Goal: Information Seeking & Learning: Learn about a topic

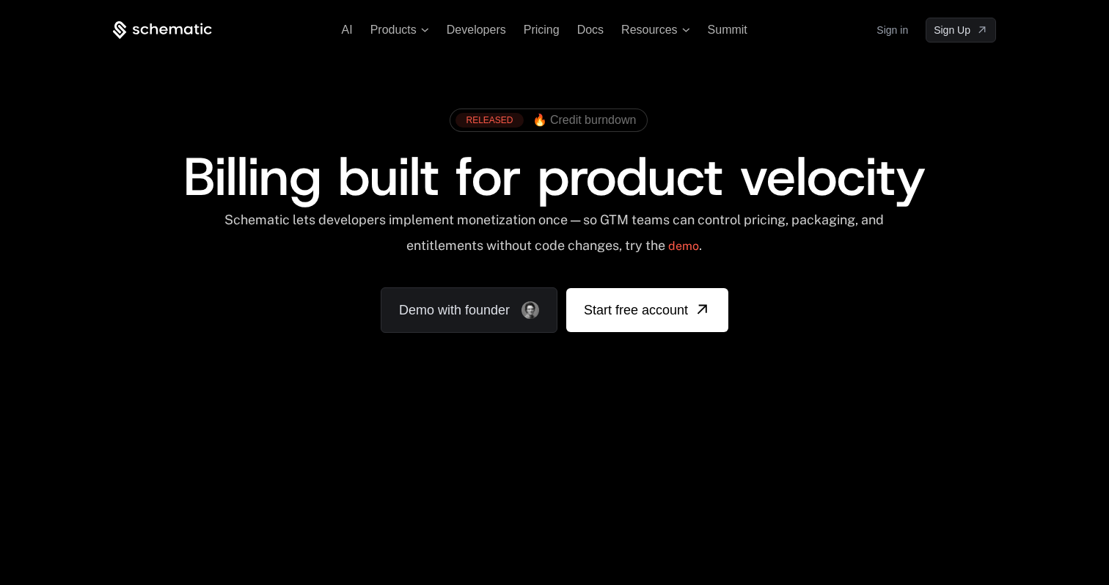
click at [568, 177] on span "Billing built for product velocity" at bounding box center [554, 177] width 742 height 70
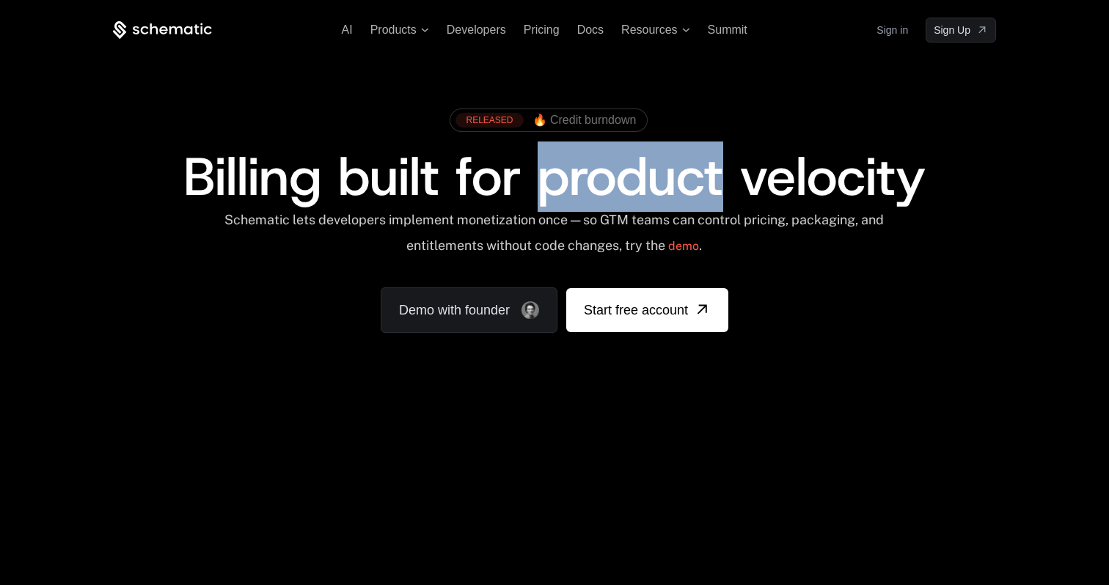
click at [568, 177] on span "Billing built for product velocity" at bounding box center [554, 177] width 742 height 70
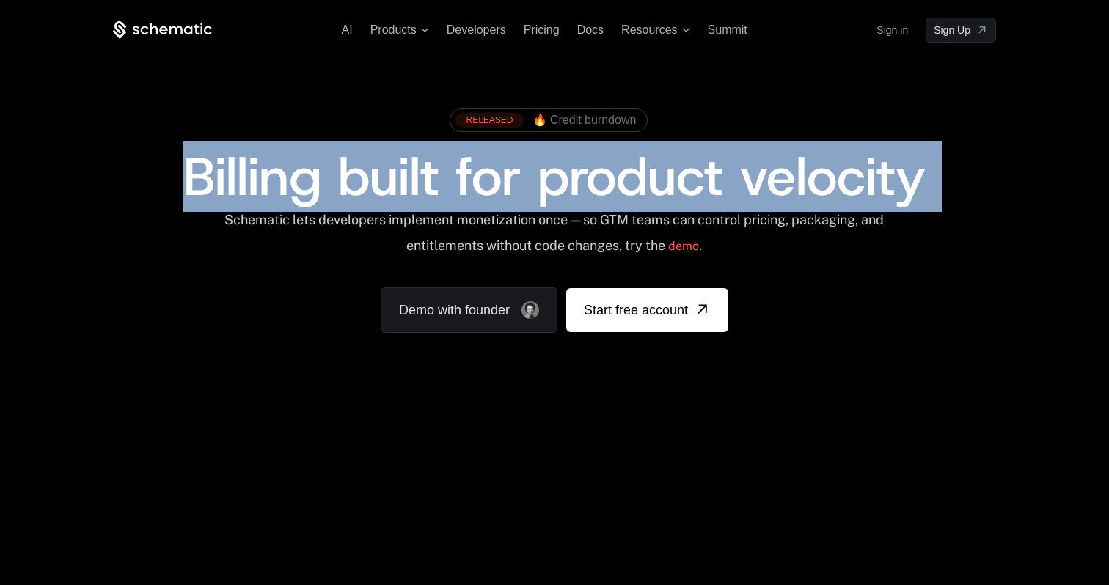
click at [568, 177] on span "Billing built for product velocity" at bounding box center [554, 177] width 742 height 70
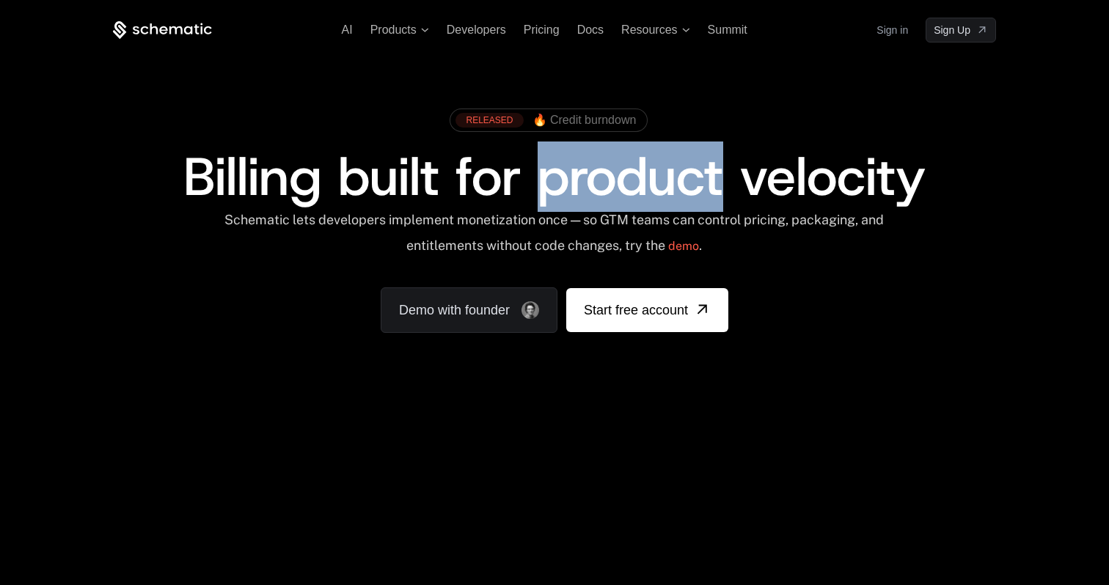
click at [568, 177] on span "Billing built for product velocity" at bounding box center [554, 177] width 742 height 70
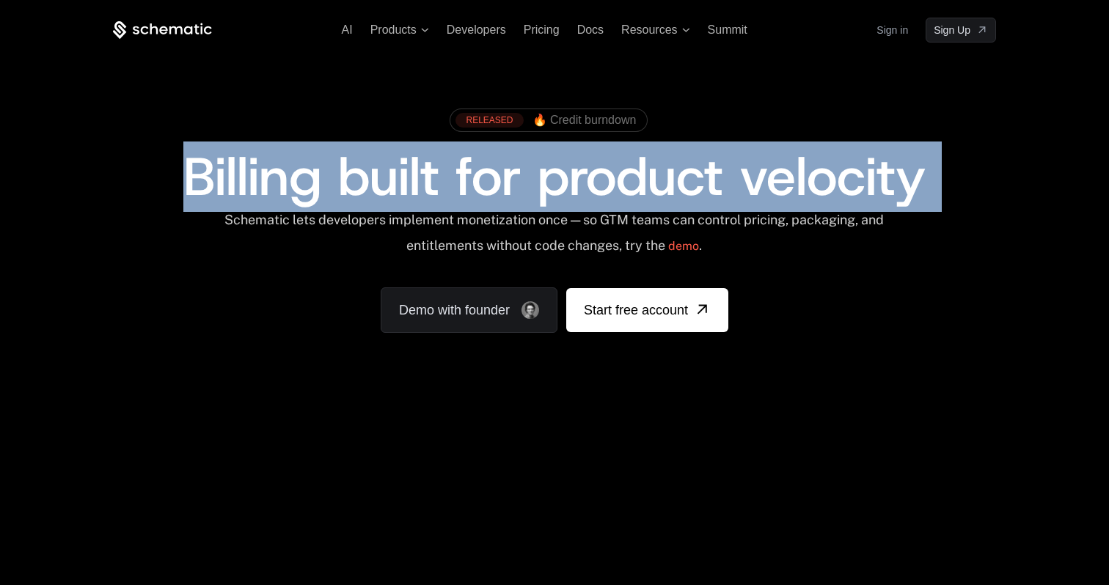
click at [568, 177] on span "Billing built for product velocity" at bounding box center [554, 177] width 742 height 70
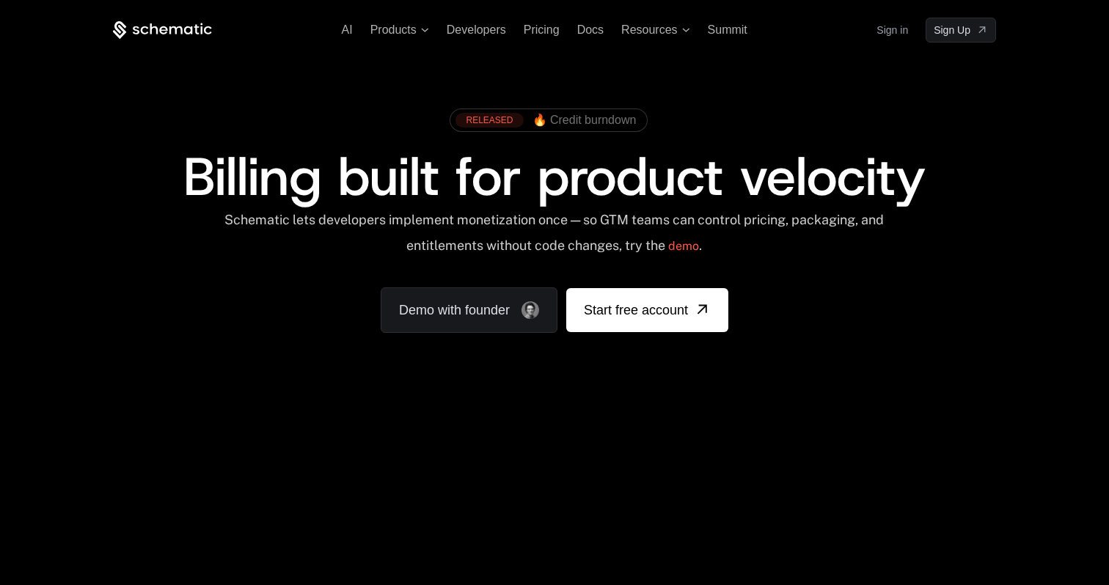
click at [565, 201] on span "Billing built for product velocity" at bounding box center [554, 177] width 742 height 70
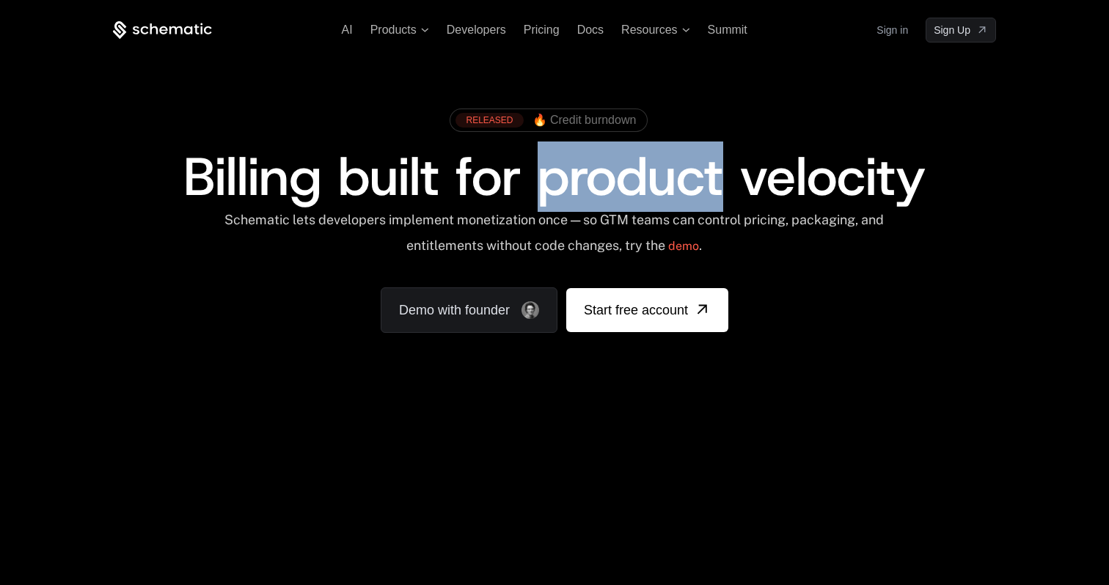
click at [565, 201] on span "Billing built for product velocity" at bounding box center [554, 177] width 742 height 70
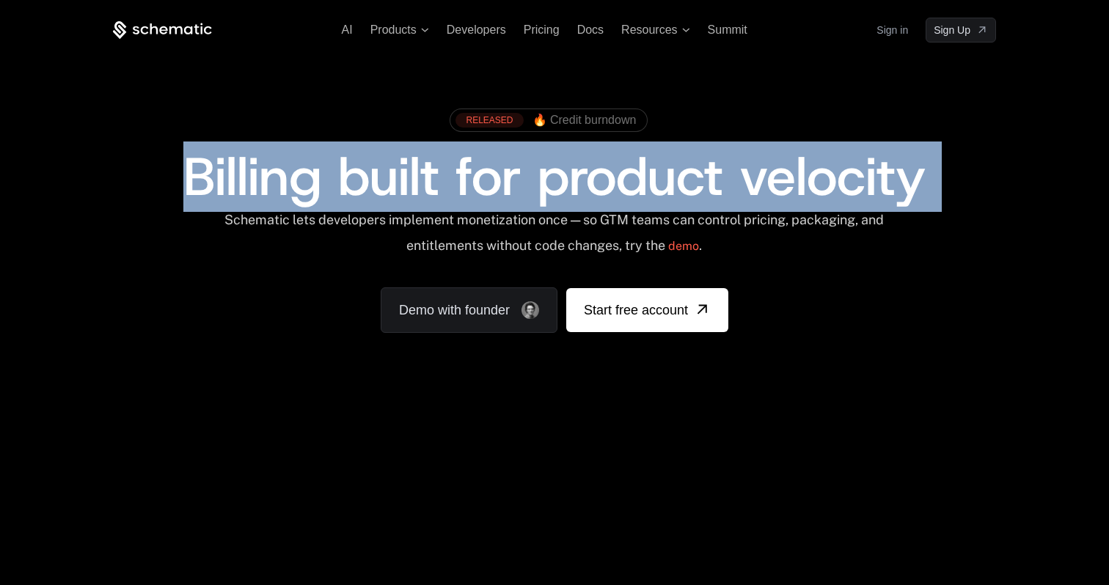
click at [565, 201] on span "Billing built for product velocity" at bounding box center [554, 177] width 742 height 70
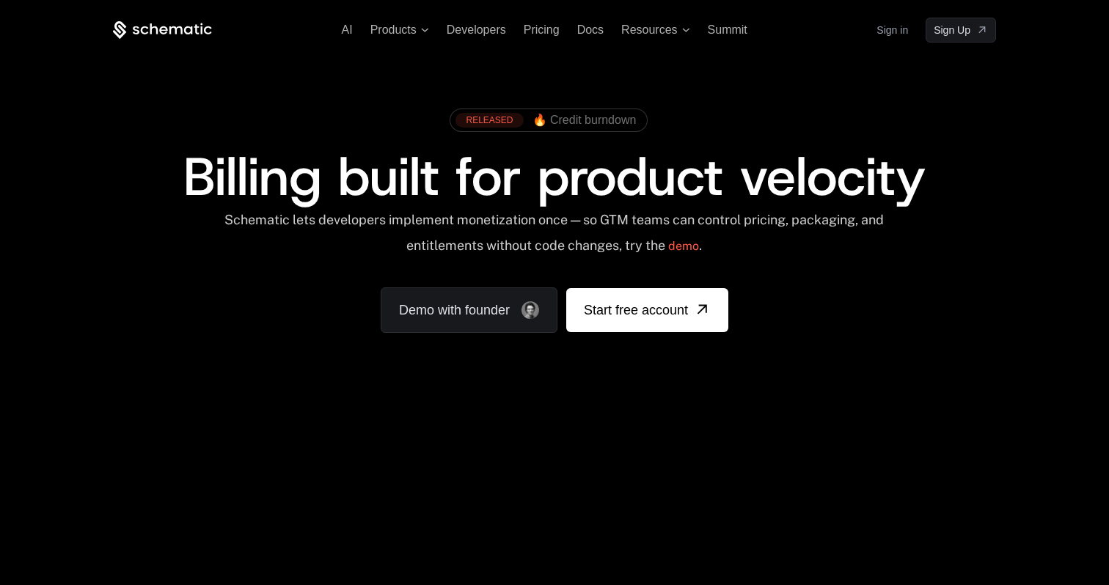
click at [564, 226] on div "Schematic lets developers implement monetization once — so GTM teams can contro…" at bounding box center [554, 238] width 662 height 52
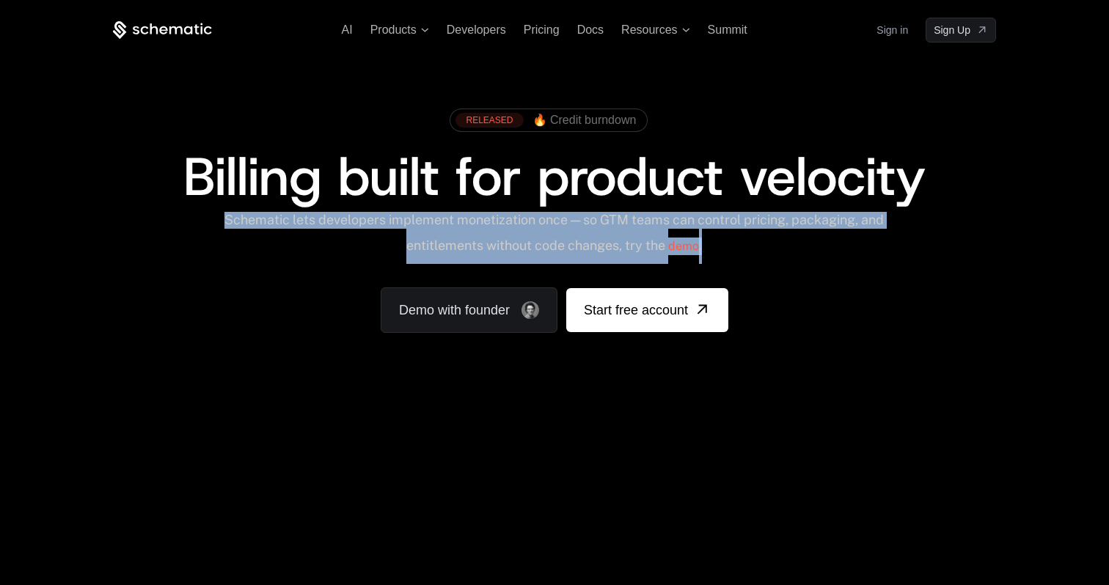
click at [564, 226] on div "Schematic lets developers implement monetization once — so GTM teams can contro…" at bounding box center [554, 238] width 662 height 52
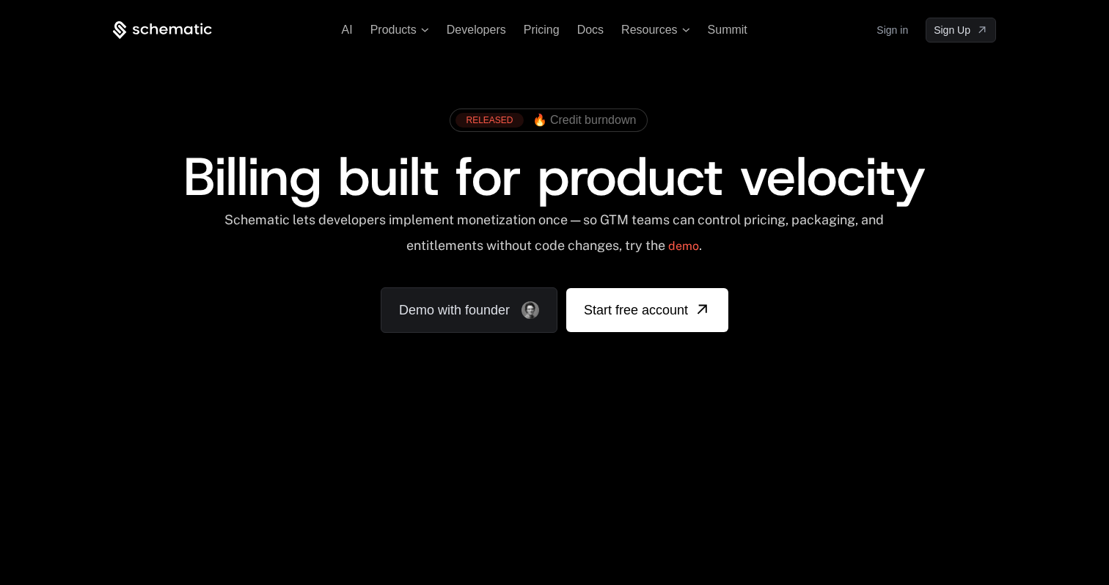
click at [564, 204] on span "Billing built for product velocity" at bounding box center [554, 177] width 742 height 70
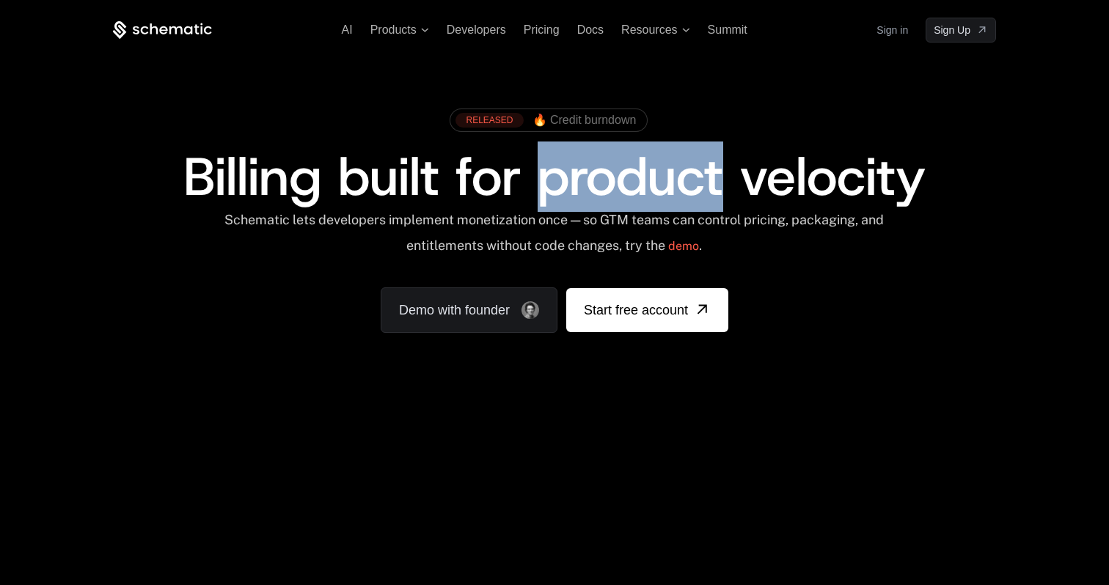
click at [564, 204] on span "Billing built for product velocity" at bounding box center [554, 177] width 742 height 70
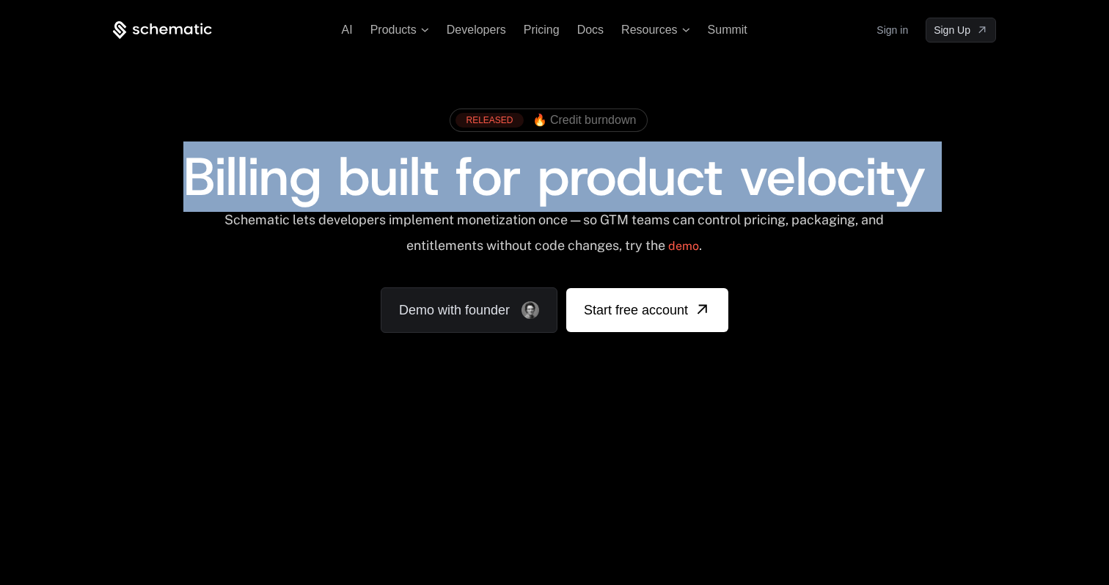
click at [564, 204] on span "Billing built for product velocity" at bounding box center [554, 177] width 742 height 70
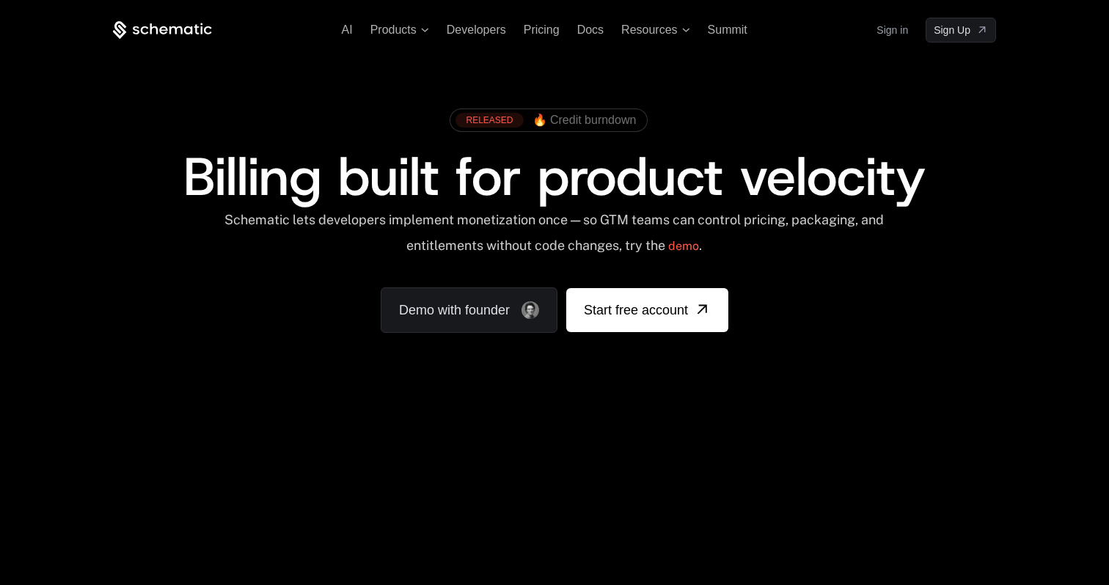
click at [568, 216] on div "Schematic lets developers implement monetization once — so GTM teams can contro…" at bounding box center [554, 238] width 662 height 52
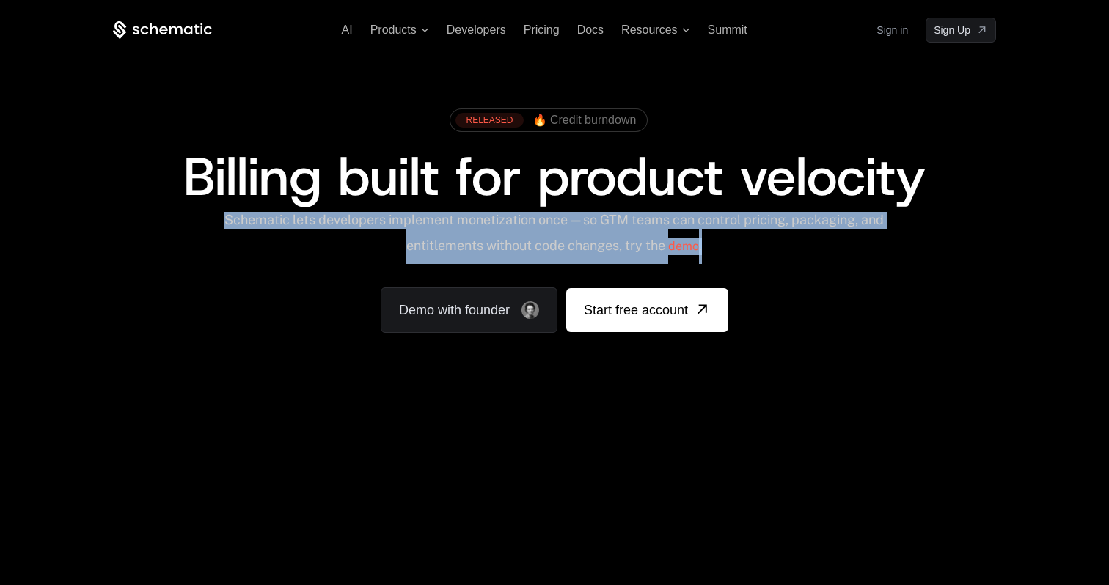
click at [568, 216] on div "Schematic lets developers implement monetization once — so GTM teams can contro…" at bounding box center [554, 238] width 662 height 52
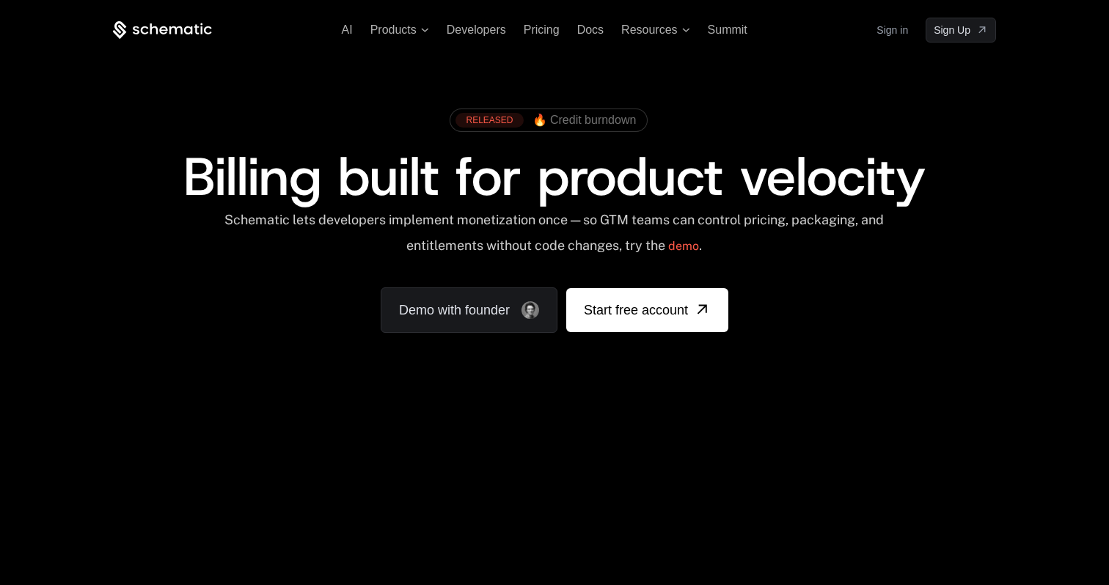
click at [561, 190] on span "Billing built for product velocity" at bounding box center [554, 177] width 742 height 70
click at [561, 191] on span "Billing built for product velocity" at bounding box center [554, 177] width 742 height 70
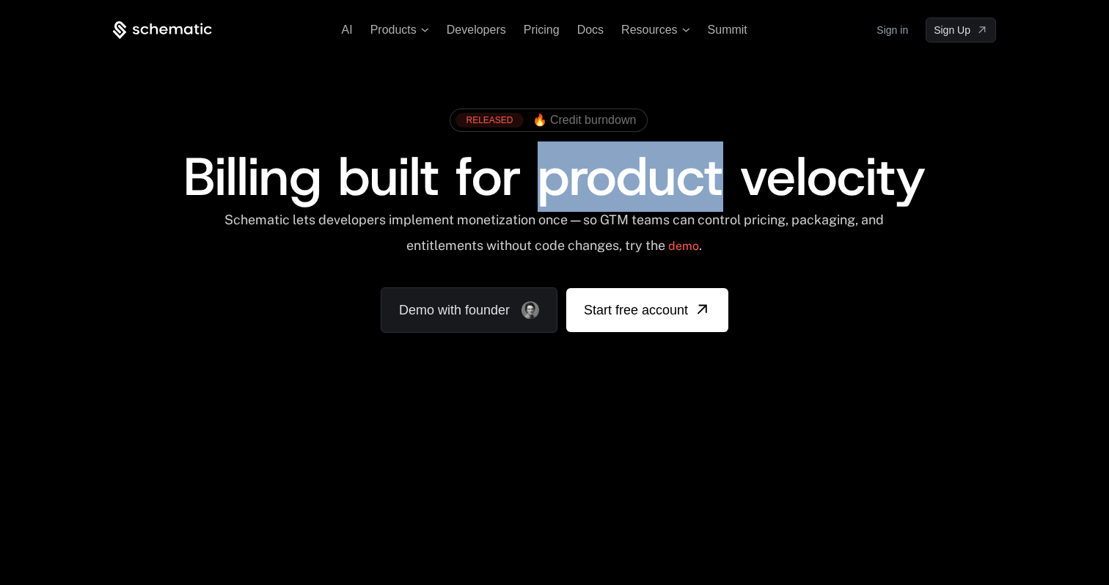
click at [561, 191] on span "Billing built for product velocity" at bounding box center [554, 177] width 742 height 70
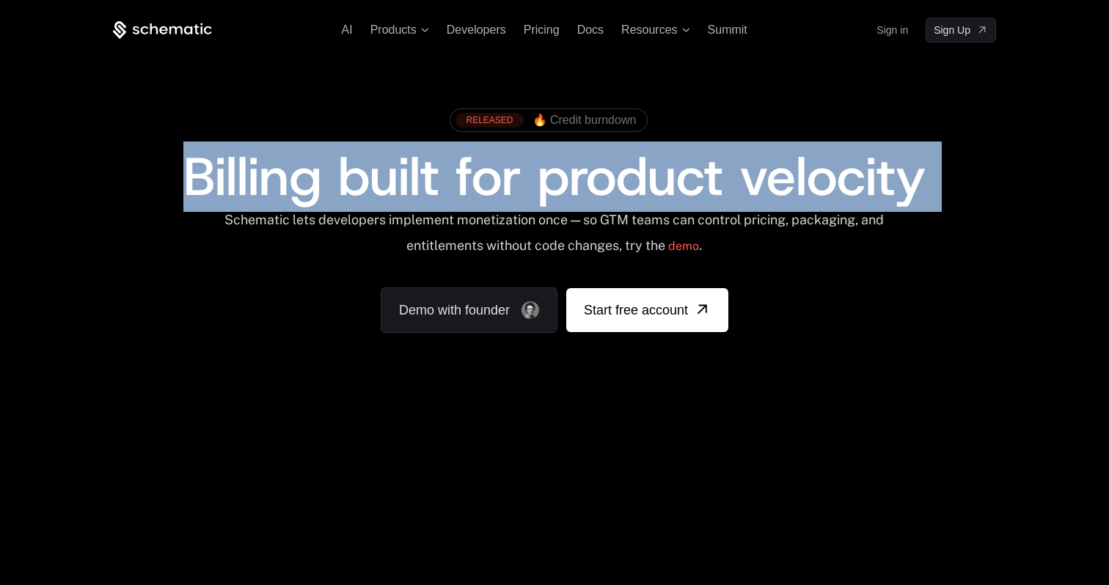
click at [561, 191] on span "Billing built for product velocity" at bounding box center [554, 177] width 742 height 70
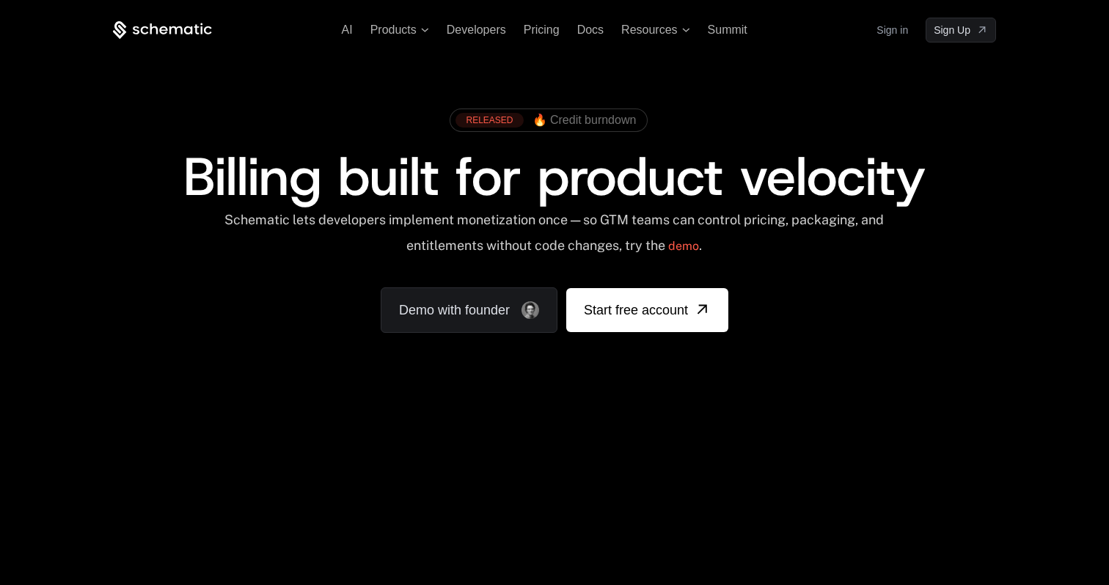
click at [570, 219] on div "Schematic lets developers implement monetization once — so GTM teams can contro…" at bounding box center [554, 238] width 662 height 52
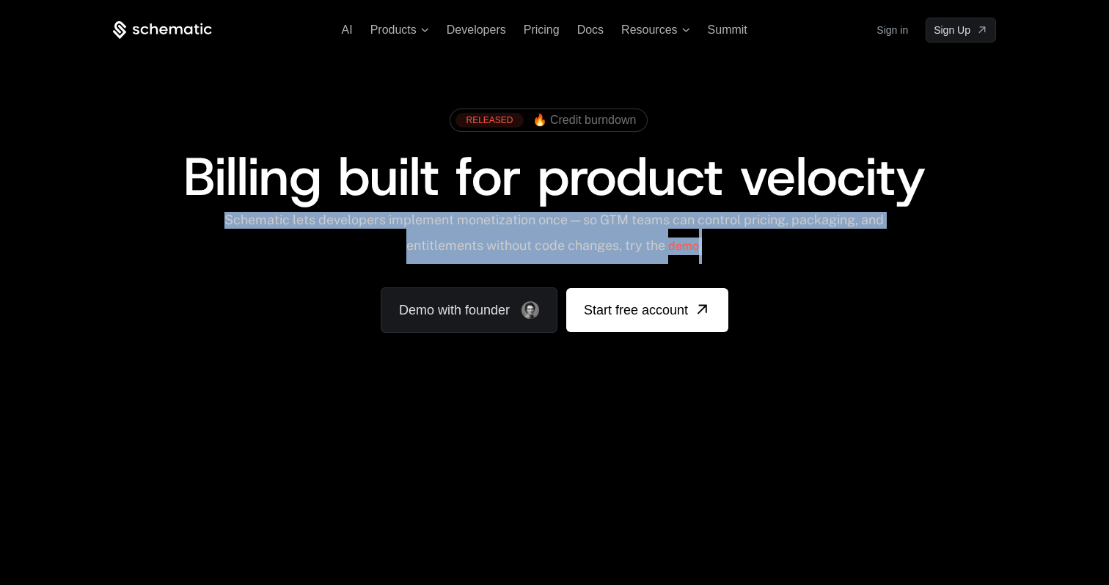
click at [570, 219] on div "Schematic lets developers implement monetization once — so GTM teams can contro…" at bounding box center [554, 238] width 662 height 52
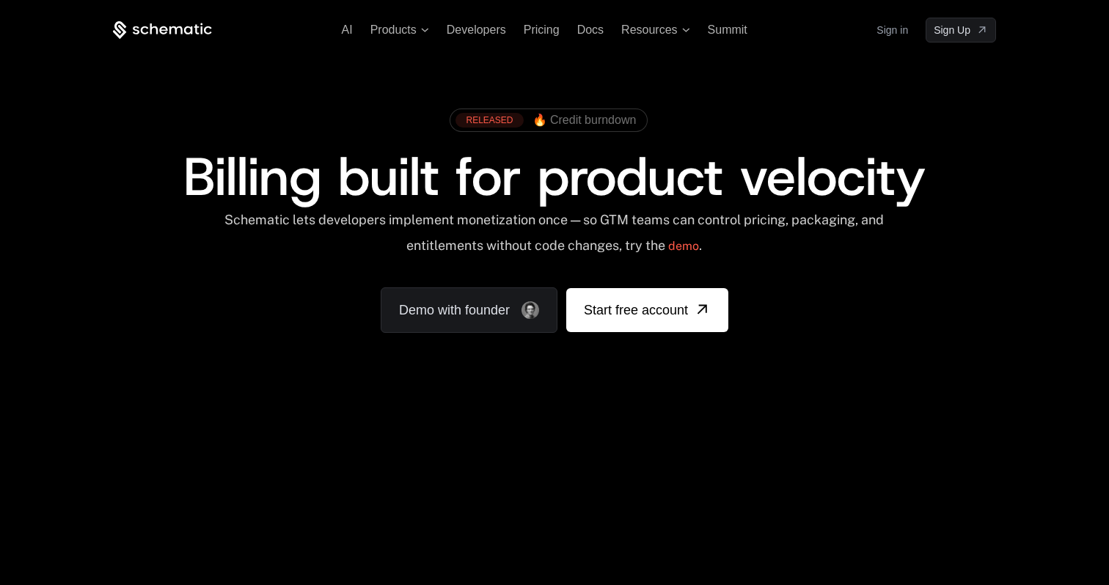
click at [562, 183] on span "Billing built for product velocity" at bounding box center [554, 177] width 742 height 70
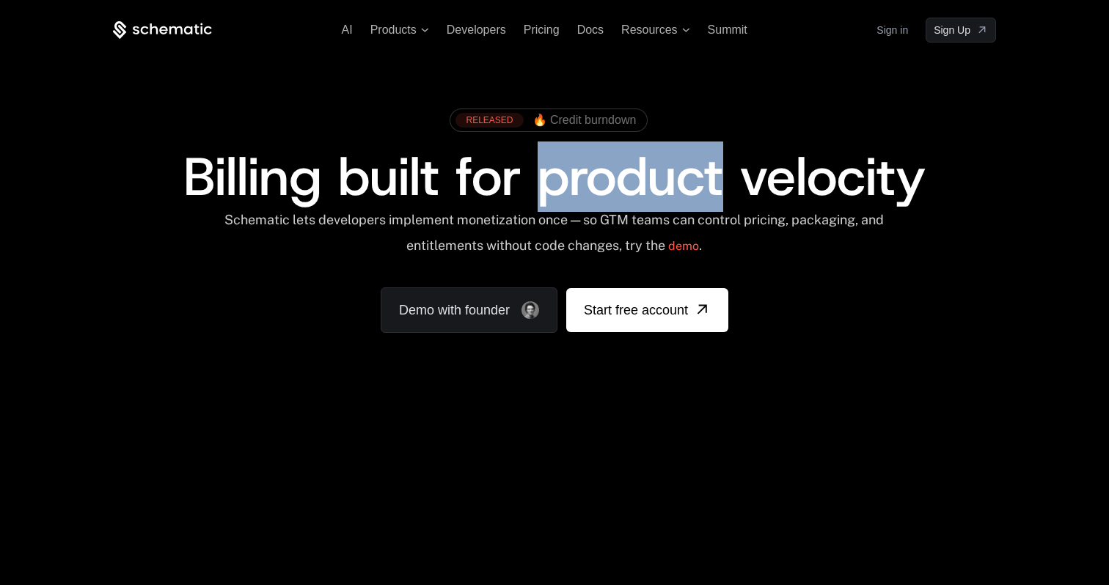
click at [562, 183] on span "Billing built for product velocity" at bounding box center [554, 177] width 742 height 70
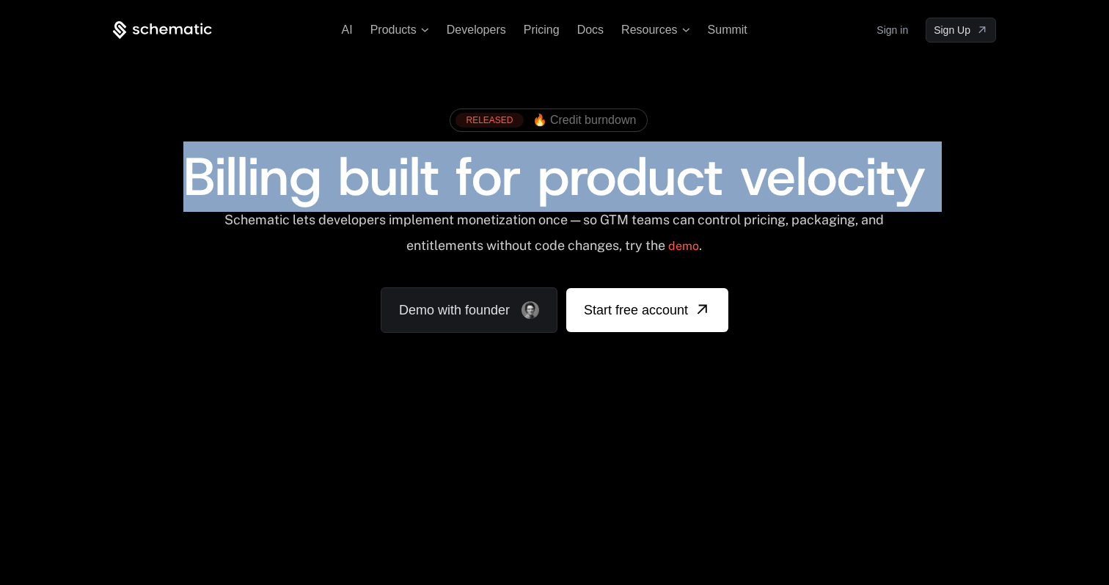
click at [562, 183] on span "Billing built for product velocity" at bounding box center [554, 177] width 742 height 70
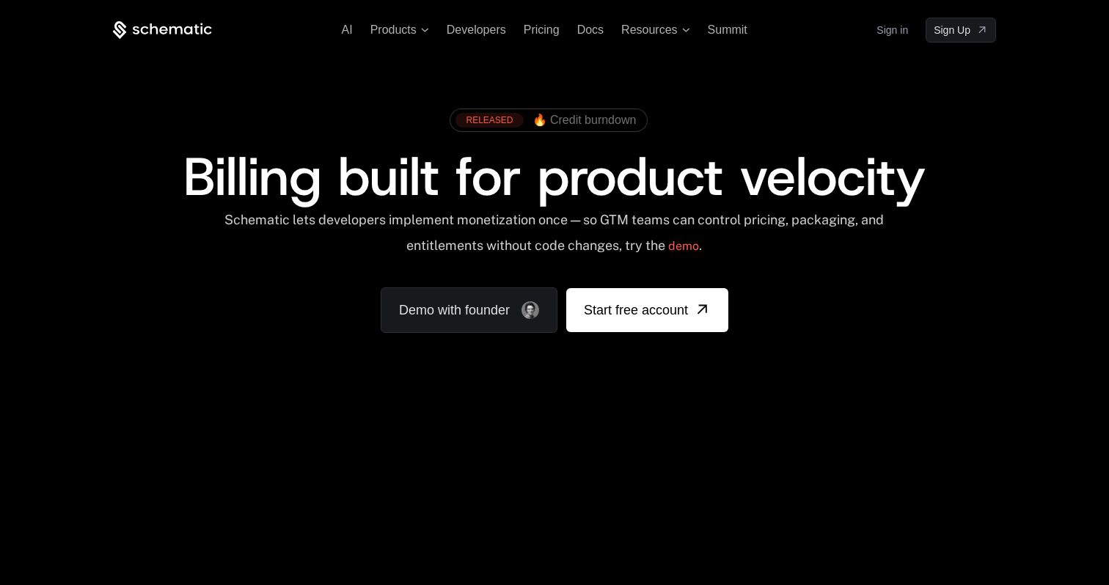
click at [562, 188] on span "Billing built for product velocity" at bounding box center [554, 177] width 742 height 70
click at [552, 243] on div "Schematic lets developers implement monetization once — so GTM teams can contro…" at bounding box center [554, 238] width 662 height 52
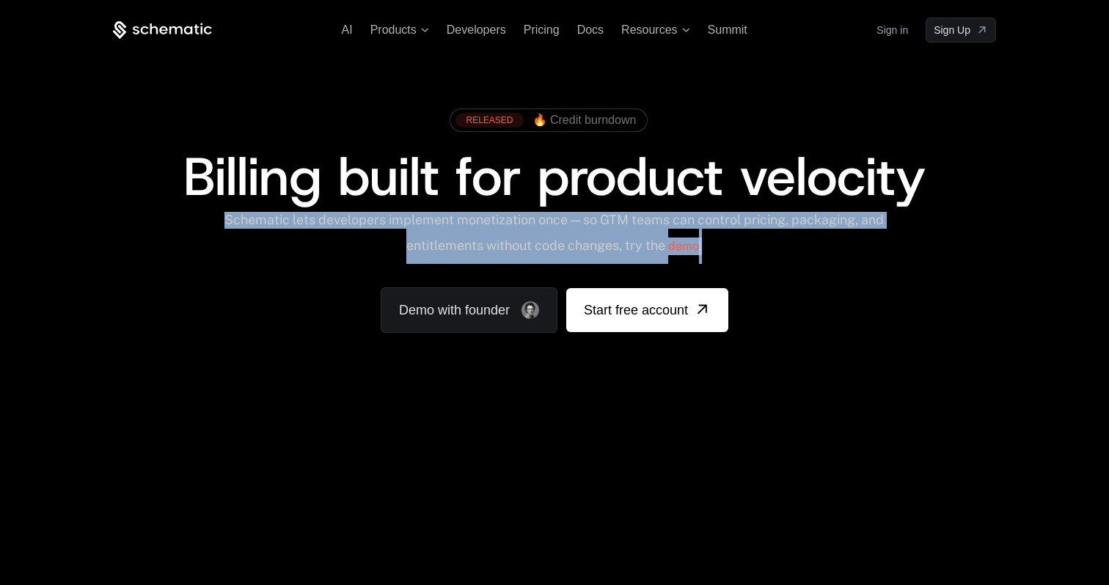
click at [552, 243] on div "Schematic lets developers implement monetization once — so GTM teams can contro…" at bounding box center [554, 238] width 662 height 52
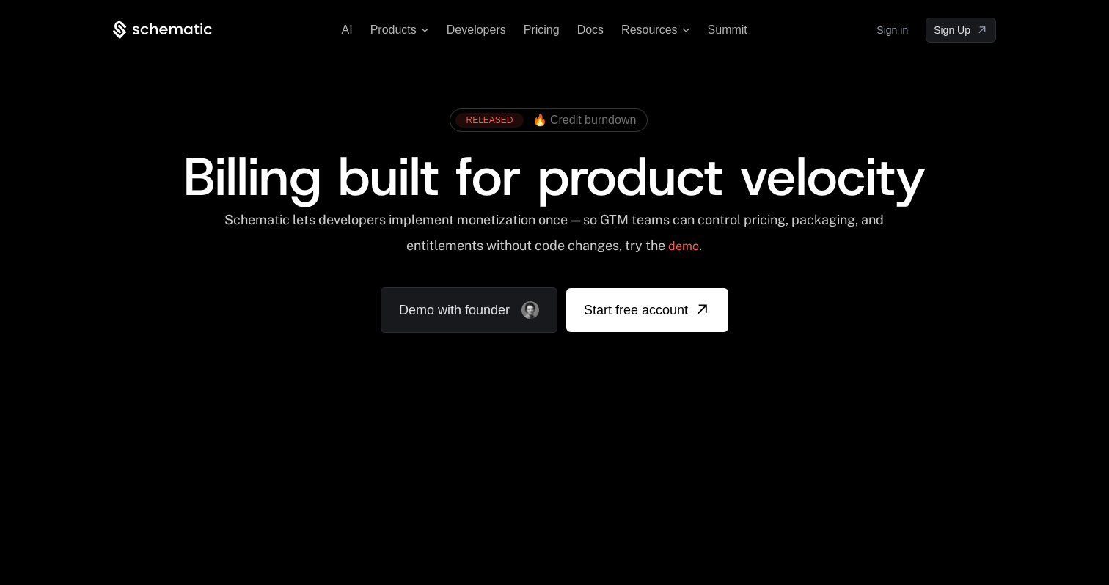
click at [541, 157] on span "Billing built for product velocity" at bounding box center [554, 177] width 742 height 70
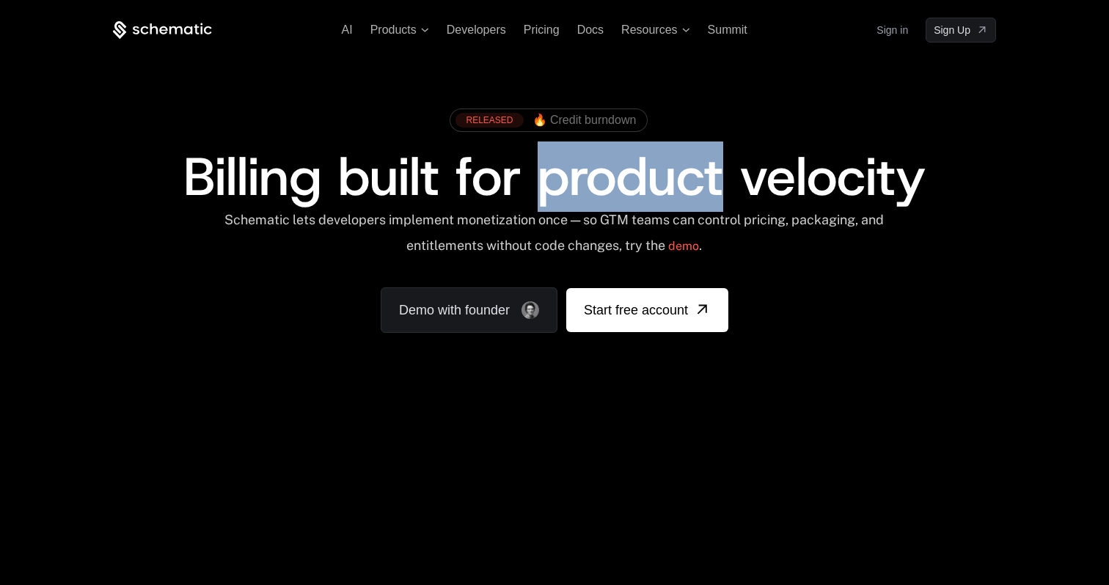
click at [541, 157] on span "Billing built for product velocity" at bounding box center [554, 177] width 742 height 70
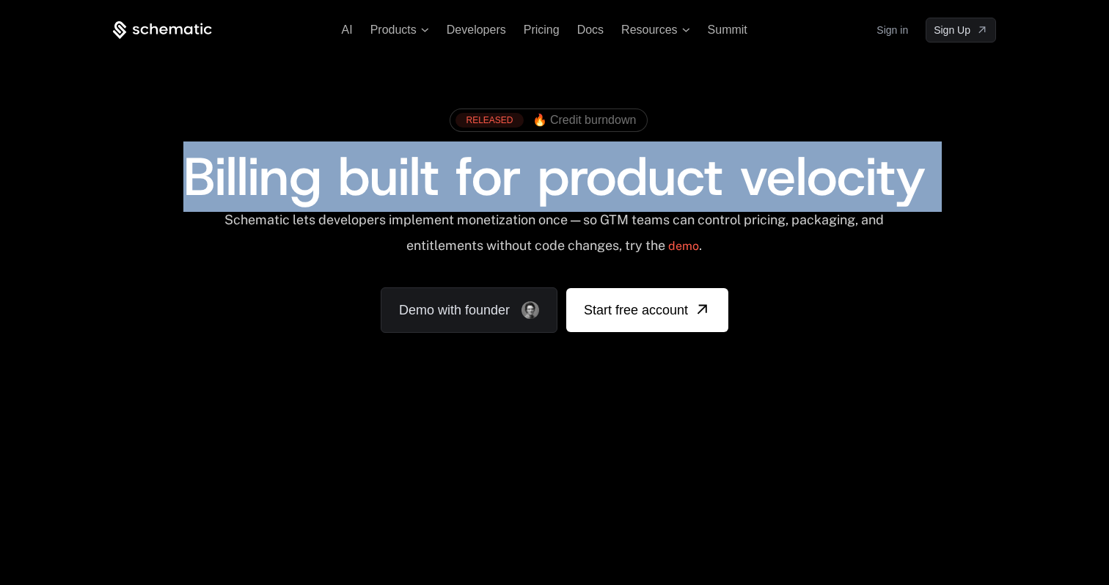
click at [541, 157] on span "Billing built for product velocity" at bounding box center [554, 177] width 742 height 70
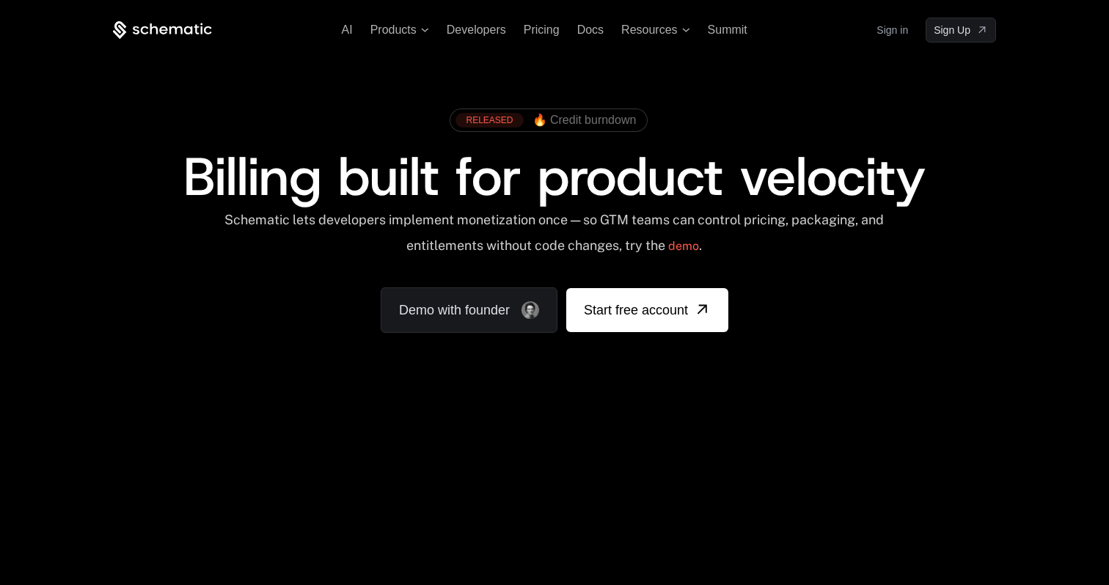
click at [541, 179] on span "Billing built for product velocity" at bounding box center [554, 177] width 742 height 70
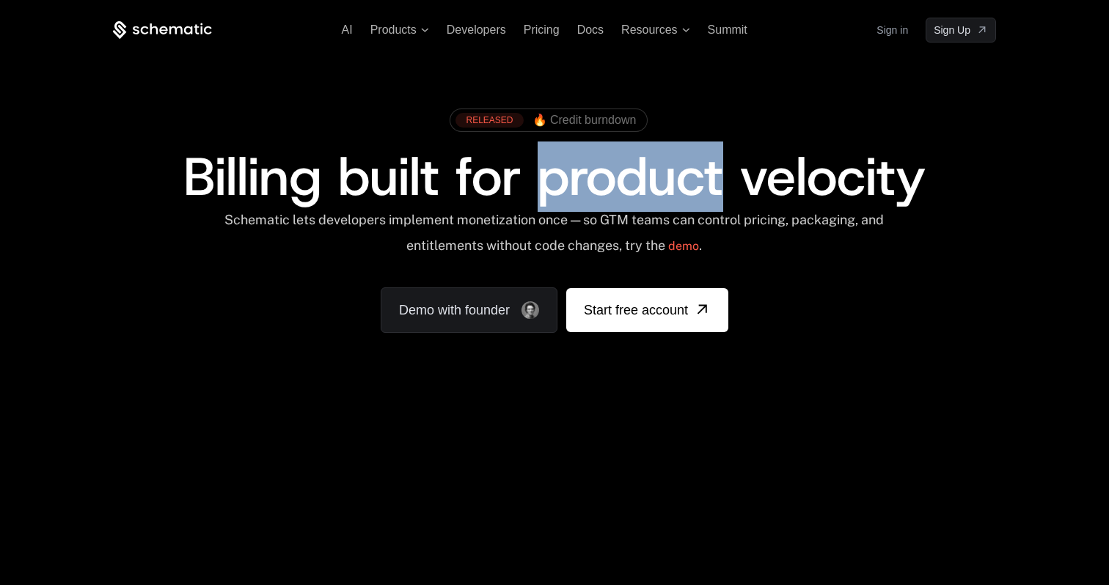
click at [541, 179] on span "Billing built for product velocity" at bounding box center [554, 177] width 742 height 70
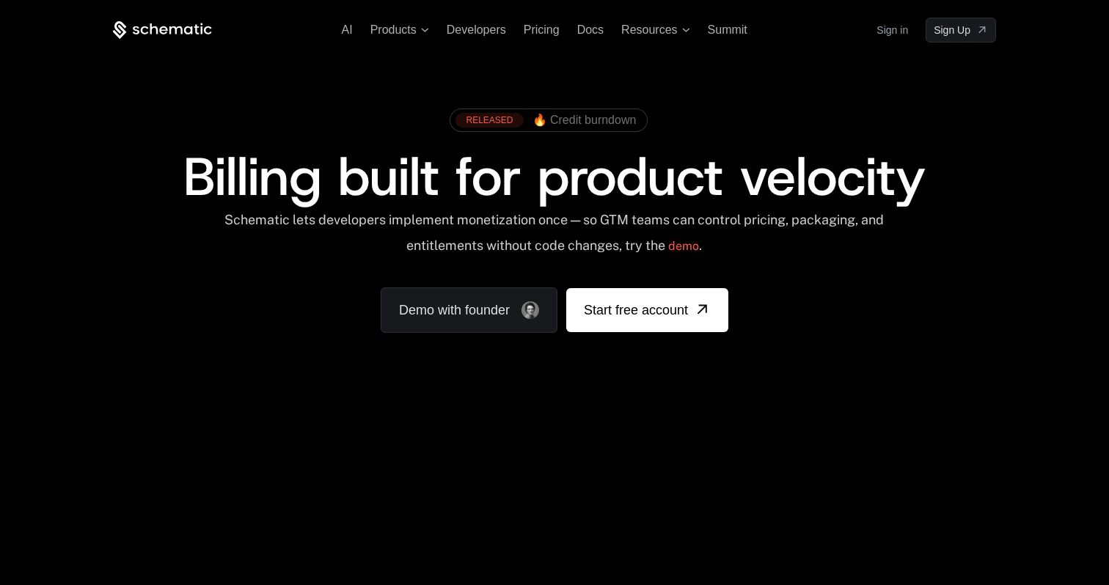
click at [541, 180] on span "Billing built for product velocity" at bounding box center [554, 177] width 742 height 70
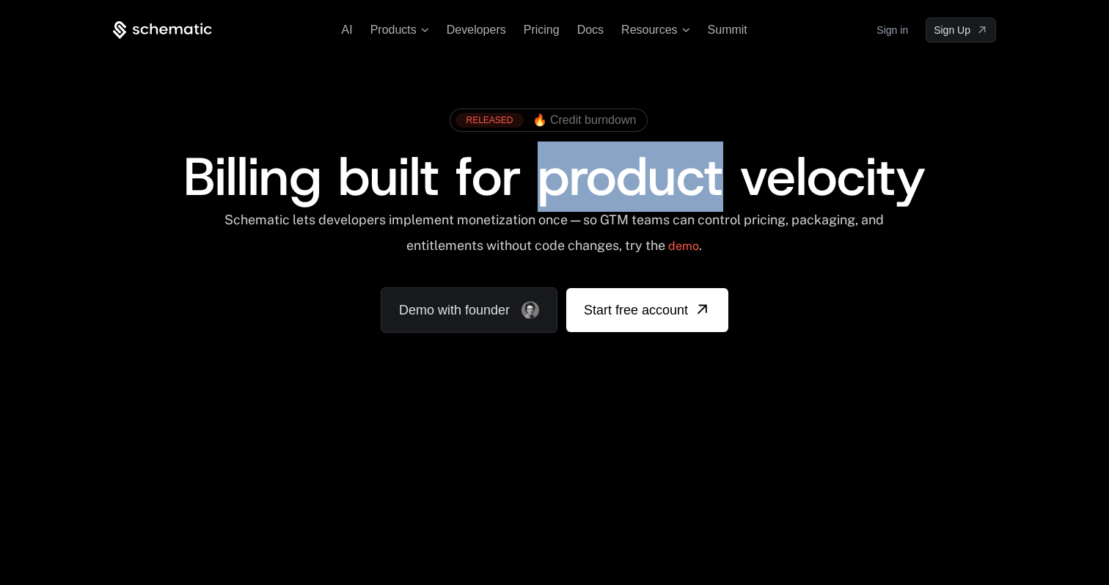
click at [541, 180] on span "Billing built for product velocity" at bounding box center [554, 177] width 742 height 70
click at [541, 193] on span "Billing built for product velocity" at bounding box center [554, 177] width 742 height 70
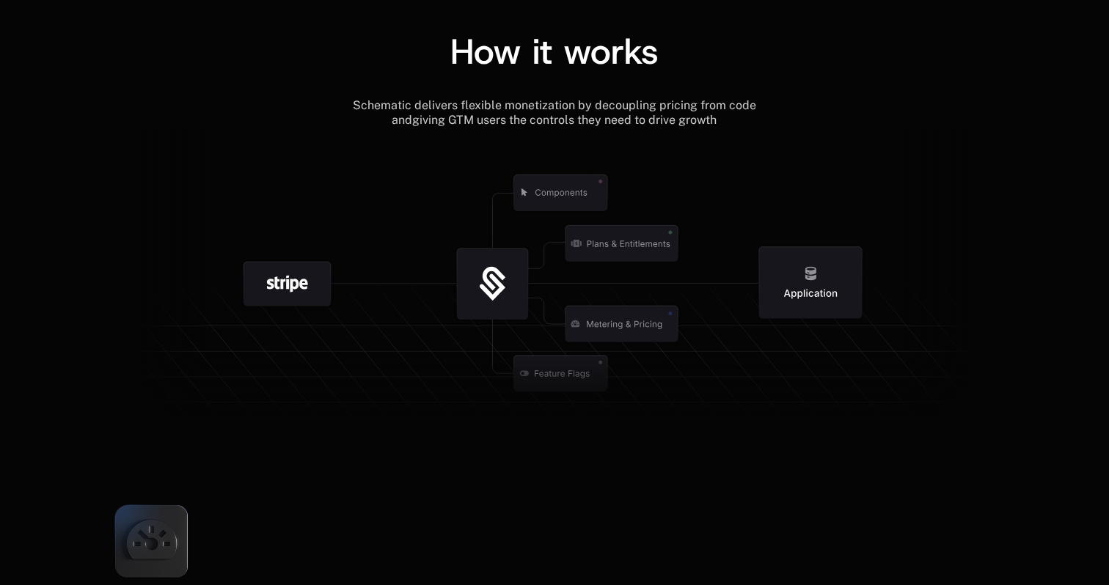
scroll to position [1670, 0]
click at [507, 305] on icon at bounding box center [492, 282] width 71 height 71
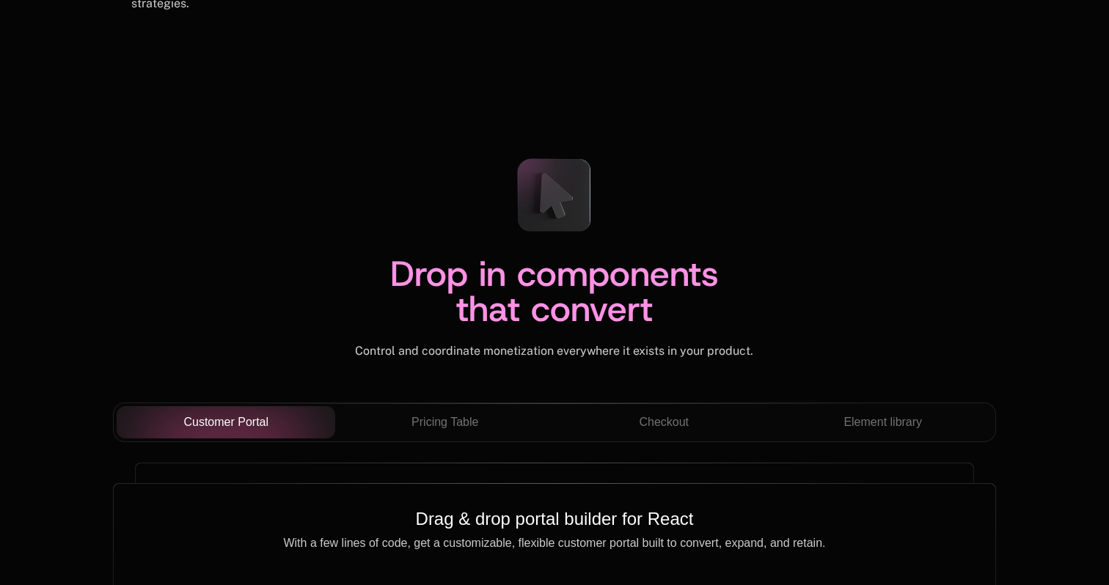
scroll to position [5066, 0]
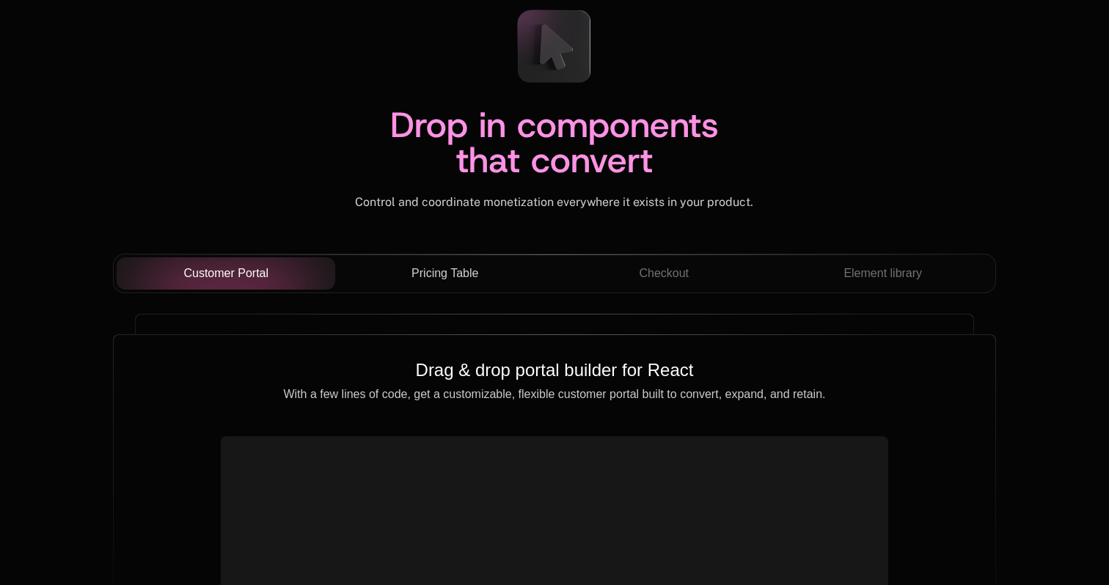
click at [469, 276] on span "Pricing Table" at bounding box center [444, 274] width 67 height 18
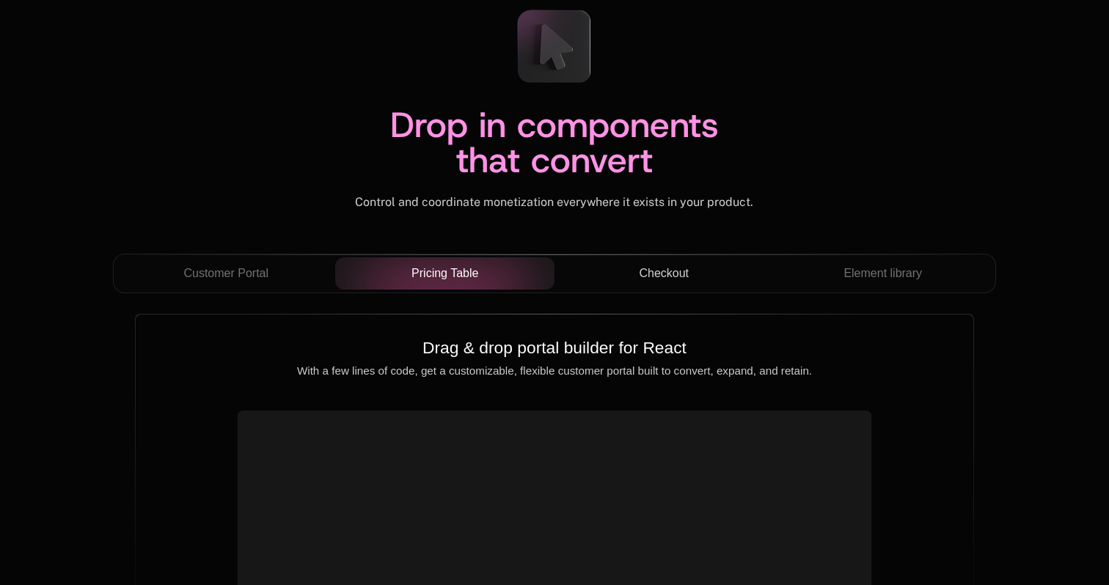
click at [668, 276] on span "Checkout" at bounding box center [664, 274] width 50 height 18
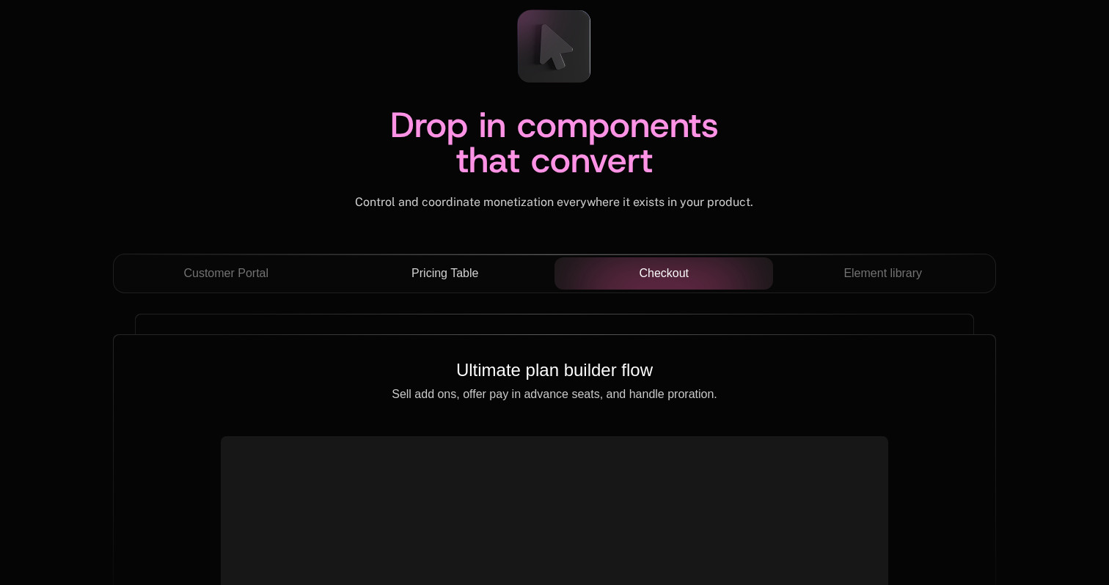
click at [924, 301] on div "Customer Portal Pricing Table Checkout Element library" at bounding box center [554, 279] width 883 height 51
click at [891, 273] on span "Element library" at bounding box center [882, 274] width 78 height 18
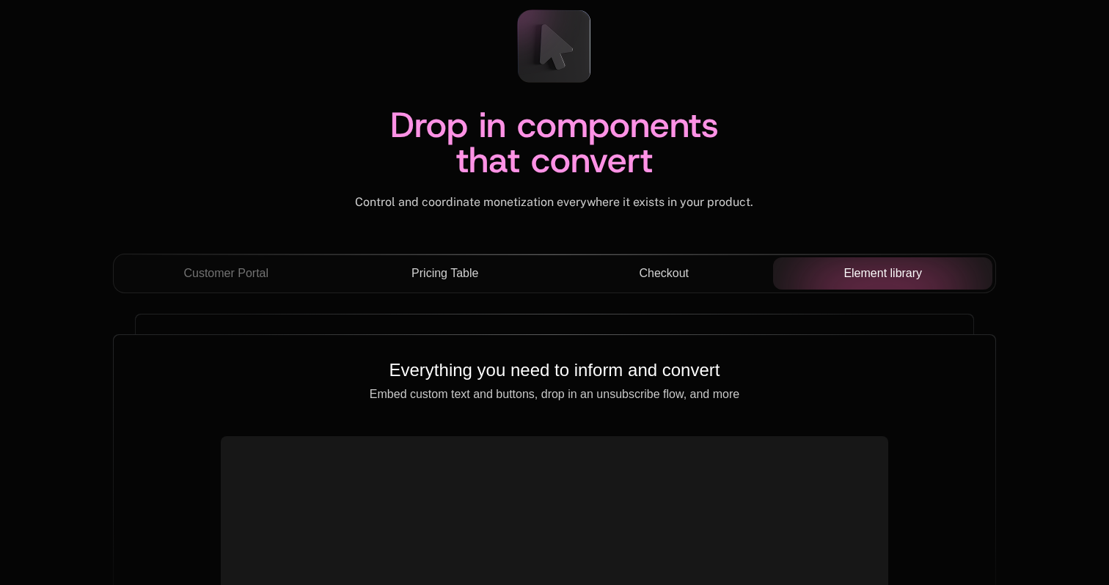
click at [485, 279] on div "Pricing Table" at bounding box center [445, 274] width 196 height 18
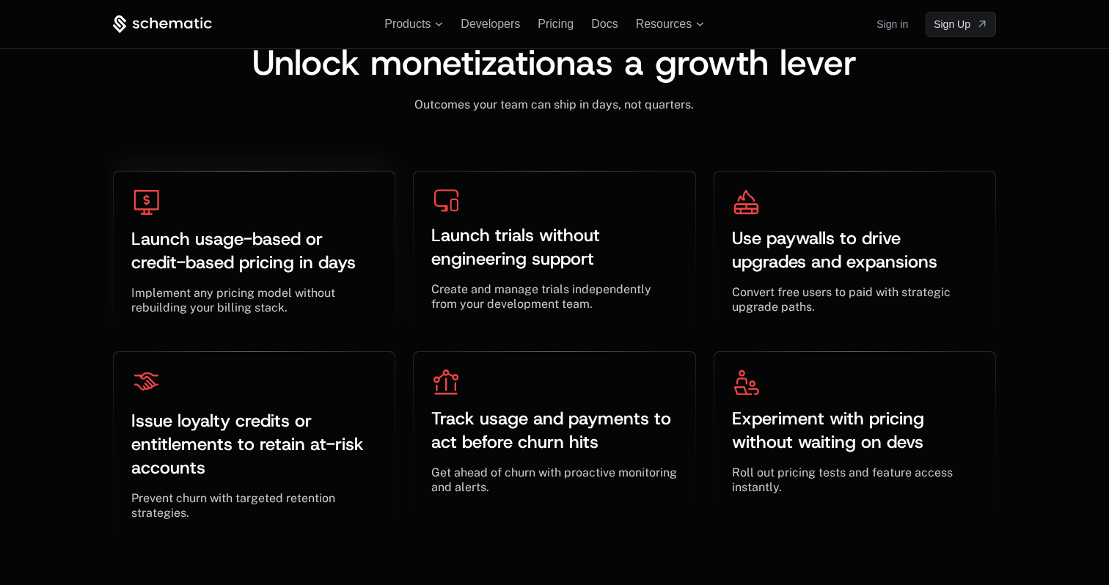
scroll to position [4401, 0]
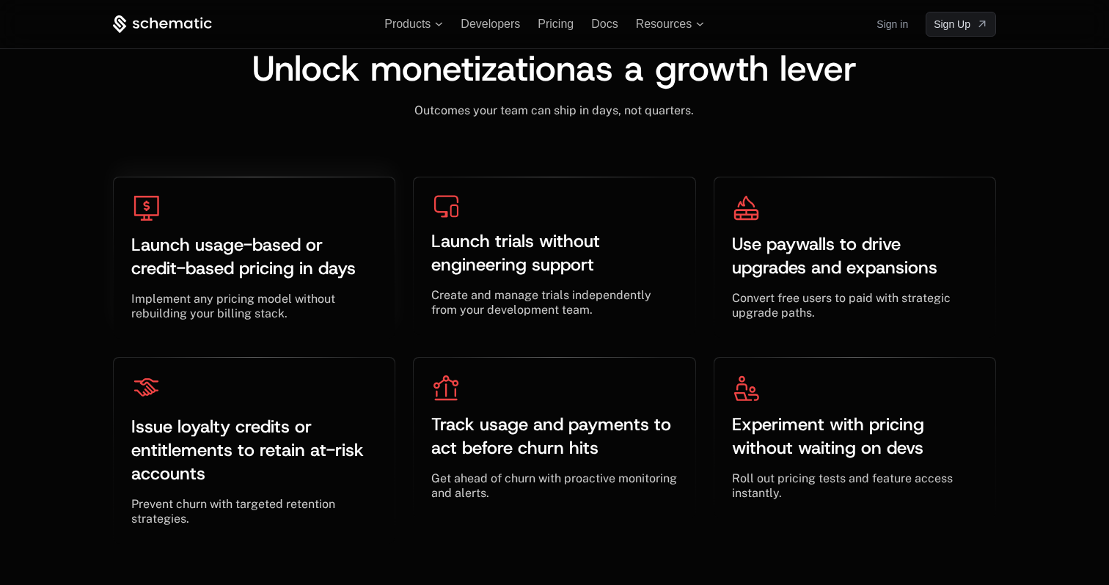
click at [359, 279] on div "Launch usage-based or credit-based pricing in days ﻿ ﻿" at bounding box center [254, 256] width 246 height 47
click at [307, 263] on span "Launch usage-based or credit-based pricing in days" at bounding box center [243, 256] width 224 height 47
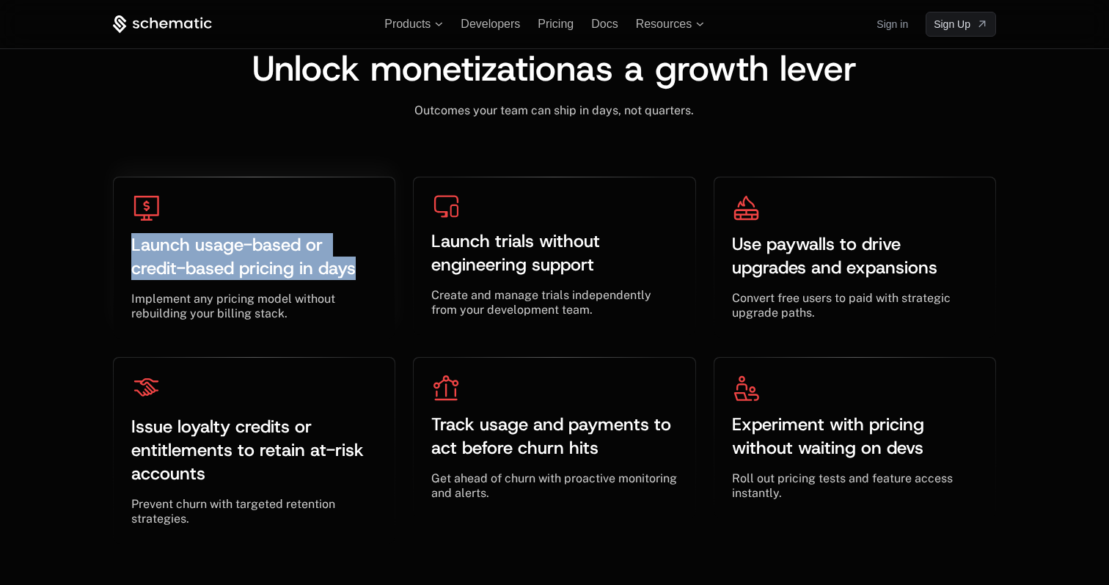
click at [307, 263] on span "Launch usage-based or credit-based pricing in days" at bounding box center [243, 256] width 224 height 47
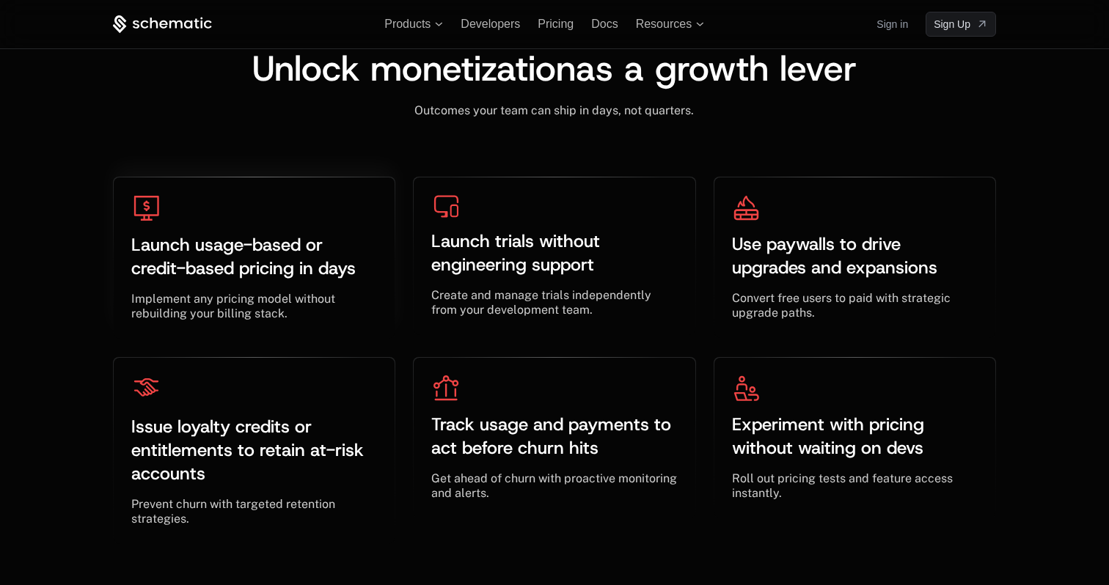
click at [299, 258] on span "Launch usage-based or credit-based pricing in days" at bounding box center [243, 256] width 224 height 47
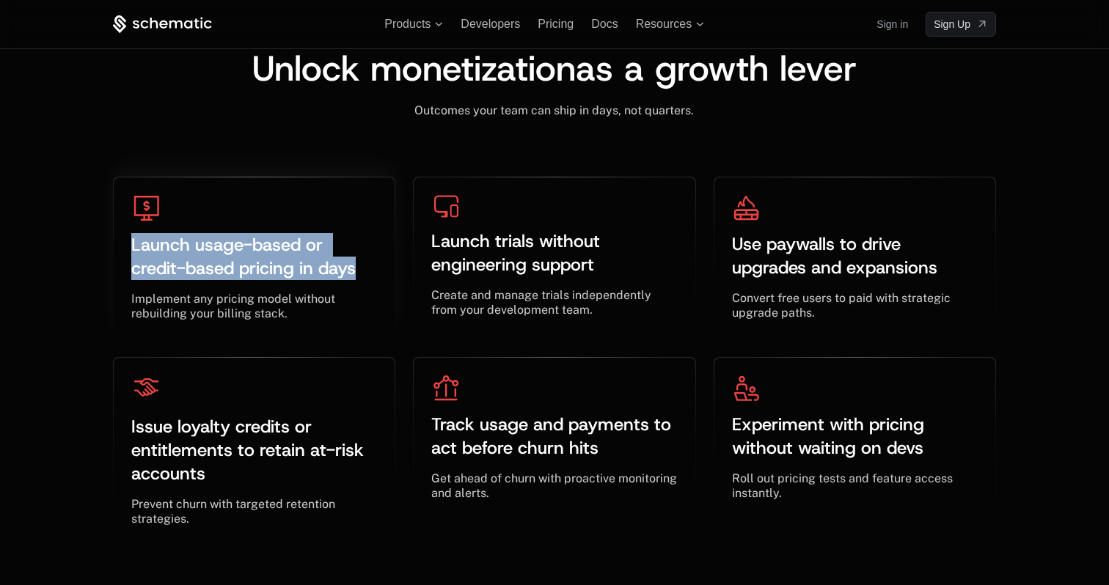
click at [299, 258] on span "Launch usage-based or credit-based pricing in days" at bounding box center [243, 256] width 224 height 47
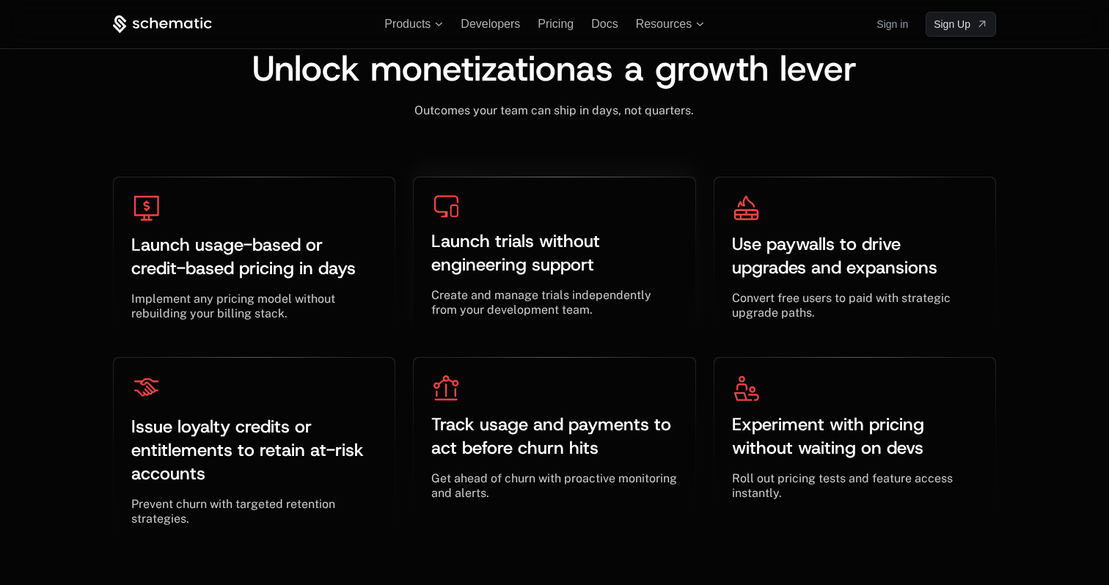
click at [655, 278] on div "Launch trials without engineering support ﻿ ﻿" at bounding box center [554, 253] width 246 height 70
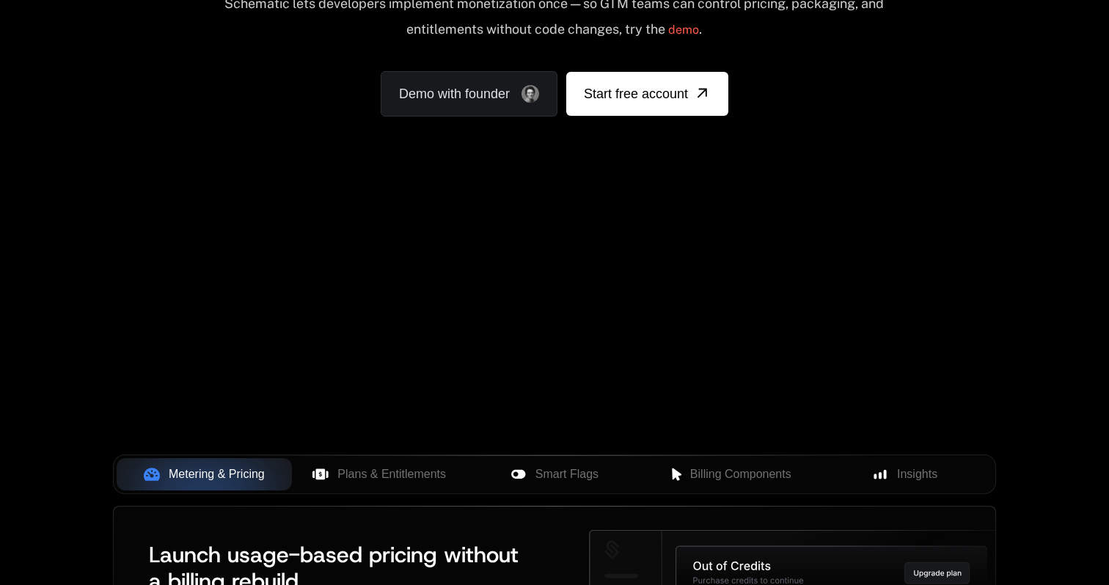
scroll to position [0, 0]
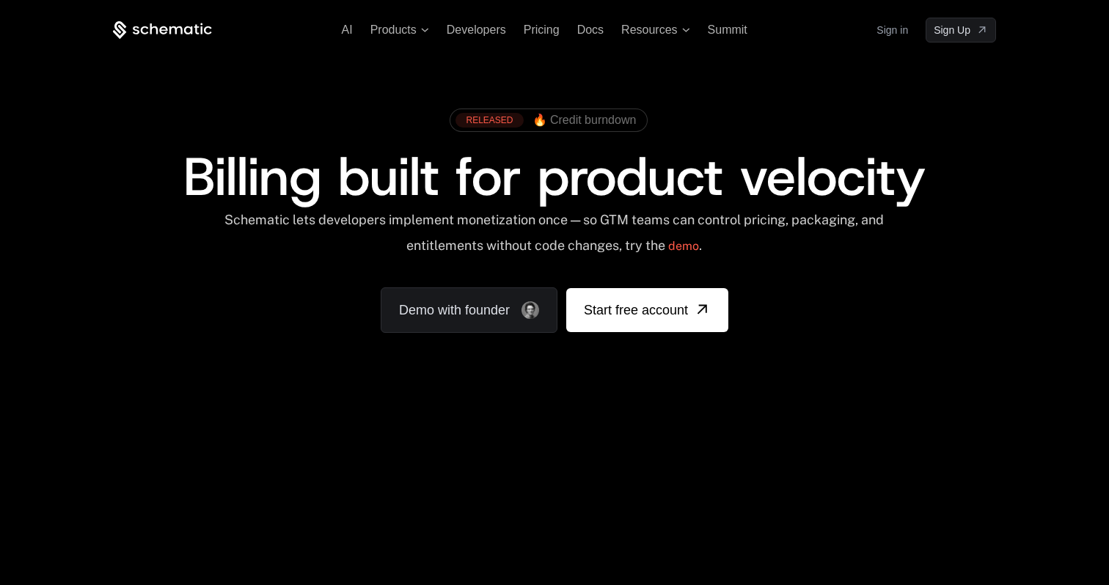
click at [502, 183] on span "Billing built for product velocity" at bounding box center [554, 177] width 742 height 70
click at [509, 182] on span "Billing built for product velocity" at bounding box center [554, 177] width 742 height 70
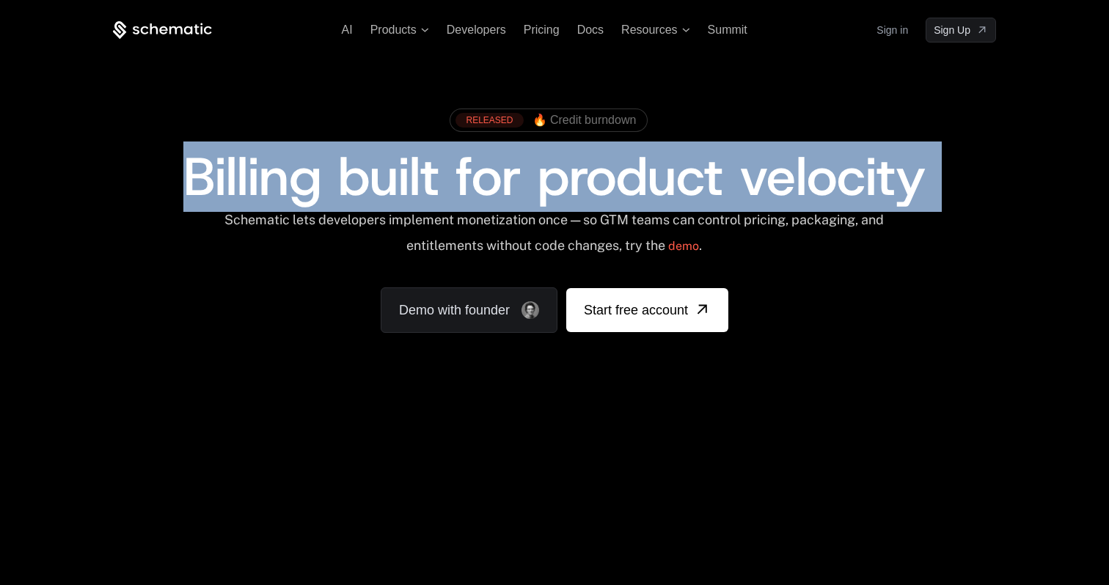
click at [509, 182] on span "Billing built for product velocity" at bounding box center [554, 177] width 742 height 70
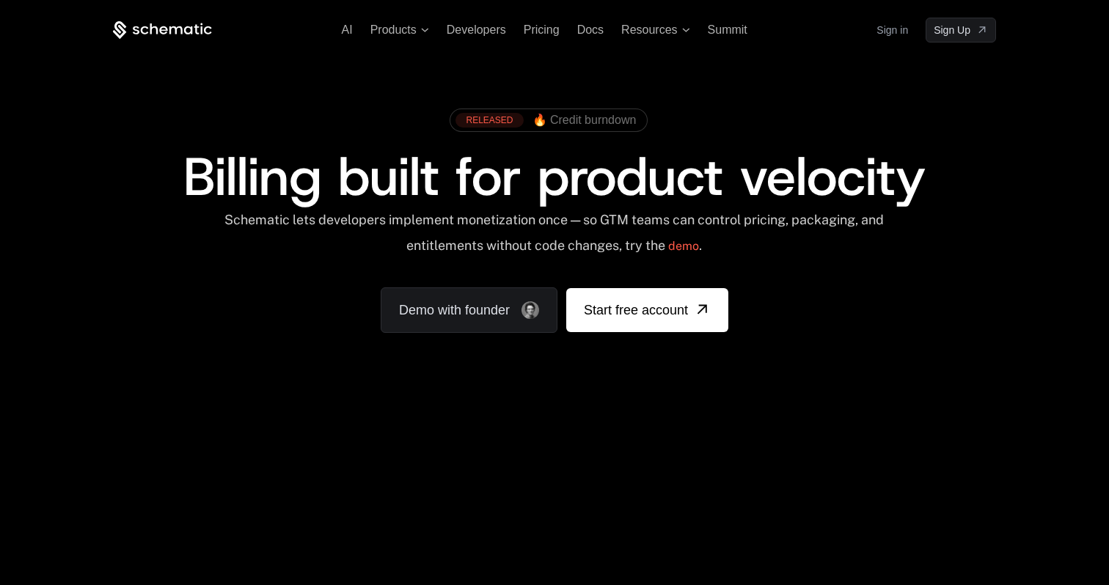
click at [513, 216] on div "Schematic lets developers implement monetization once — so GTM teams can contro…" at bounding box center [554, 238] width 662 height 52
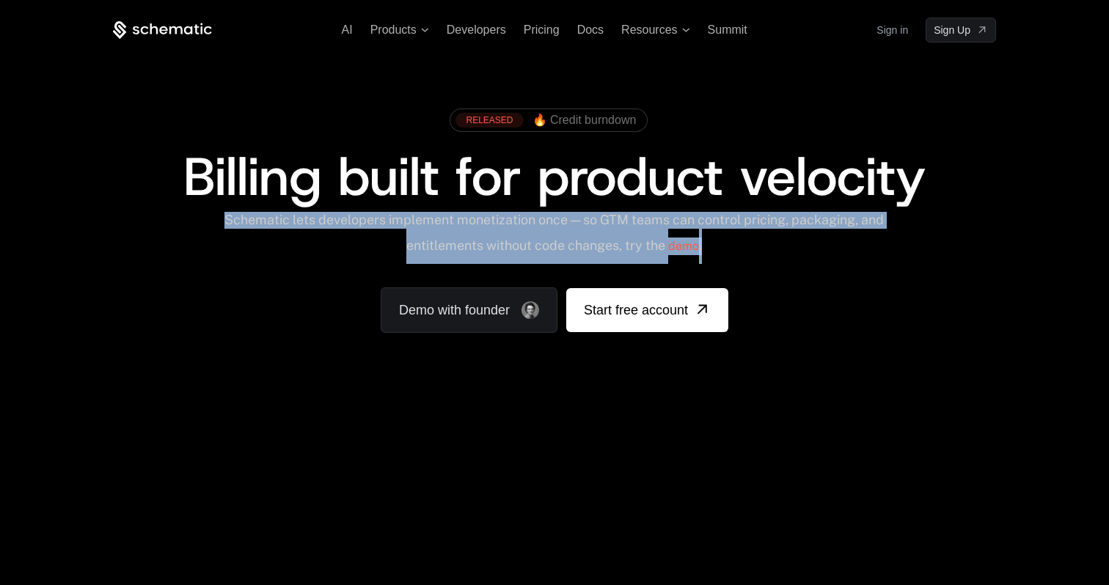
click at [513, 216] on div "Schematic lets developers implement monetization once — so GTM teams can contro…" at bounding box center [554, 238] width 662 height 52
click at [513, 246] on div "Schematic lets developers implement monetization once — so GTM teams can contro…" at bounding box center [554, 238] width 662 height 52
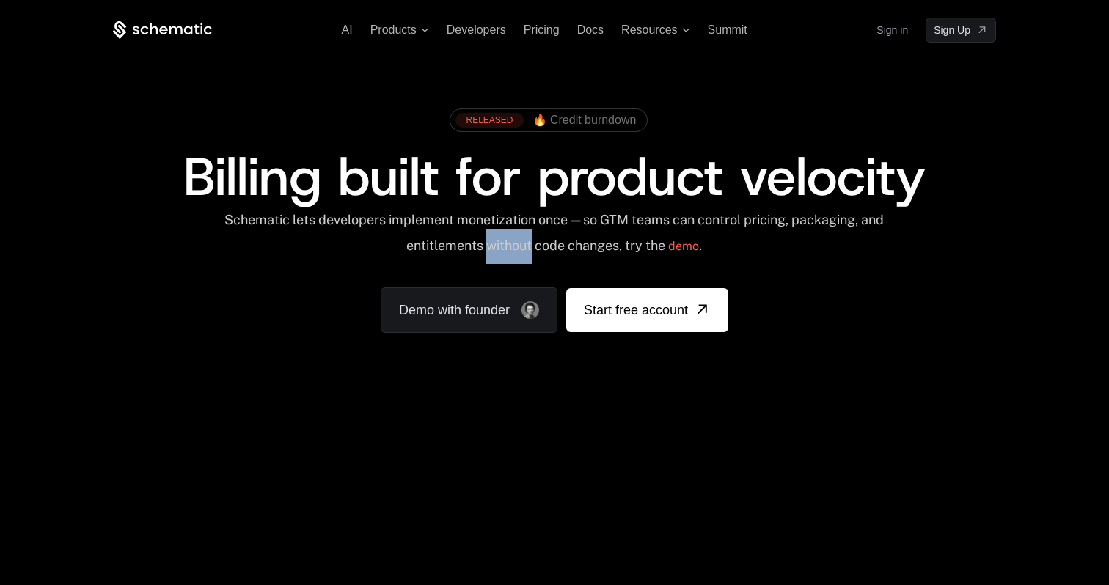
click at [513, 246] on div "Schematic lets developers implement monetization once — so GTM teams can contro…" at bounding box center [554, 238] width 662 height 52
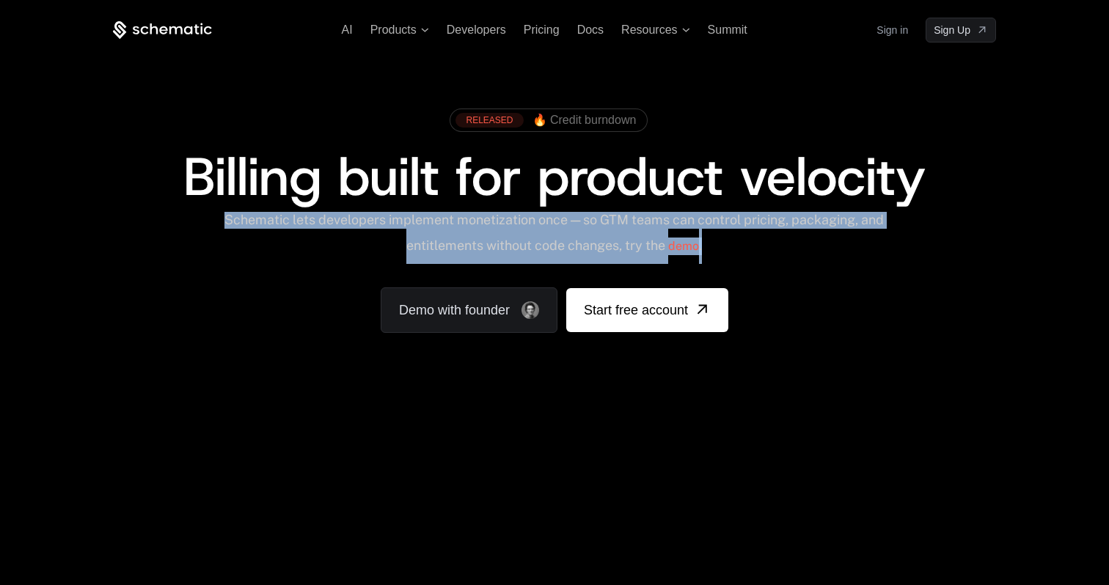
click at [513, 246] on div "Schematic lets developers implement monetization once — so GTM teams can contro…" at bounding box center [554, 238] width 662 height 52
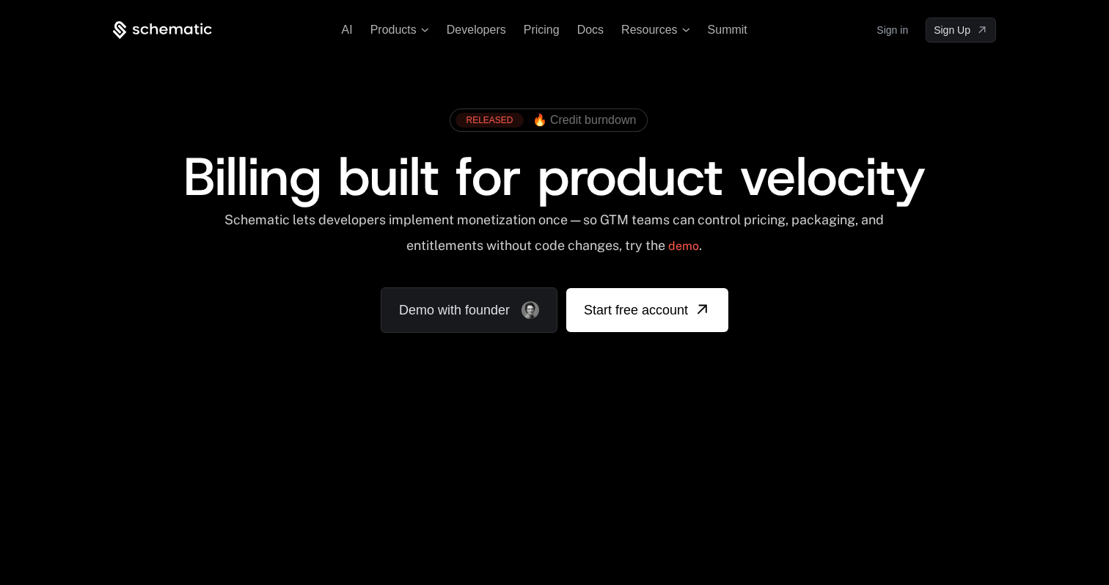
click at [521, 211] on span "Billing built for product velocity" at bounding box center [554, 177] width 742 height 70
click at [520, 178] on span "Billing built for product velocity" at bounding box center [554, 177] width 742 height 70
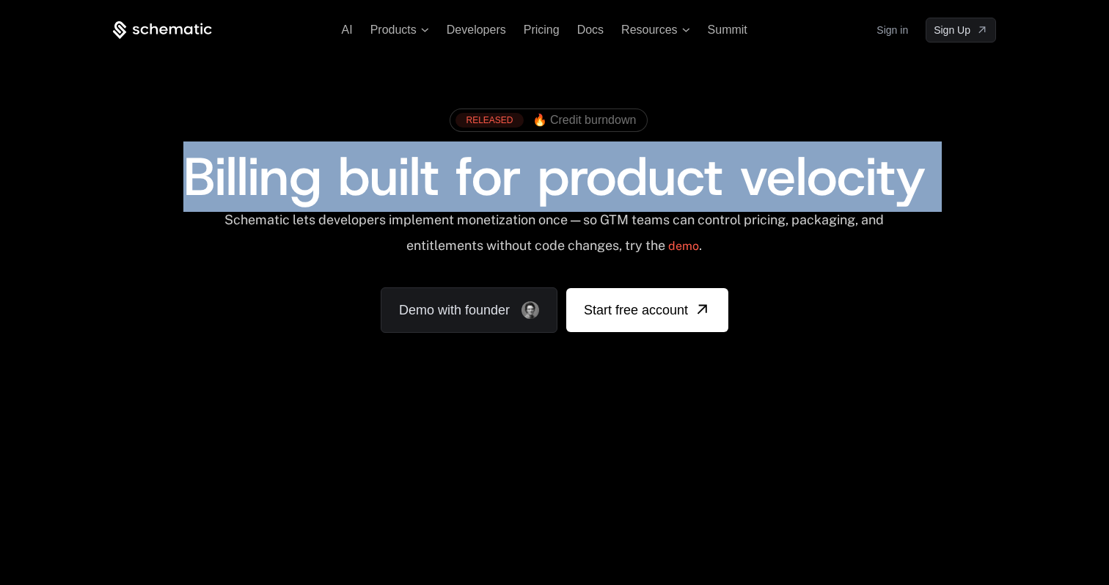
click at [520, 178] on span "Billing built for product velocity" at bounding box center [554, 177] width 742 height 70
click at [514, 208] on span "Billing built for product velocity" at bounding box center [554, 177] width 742 height 70
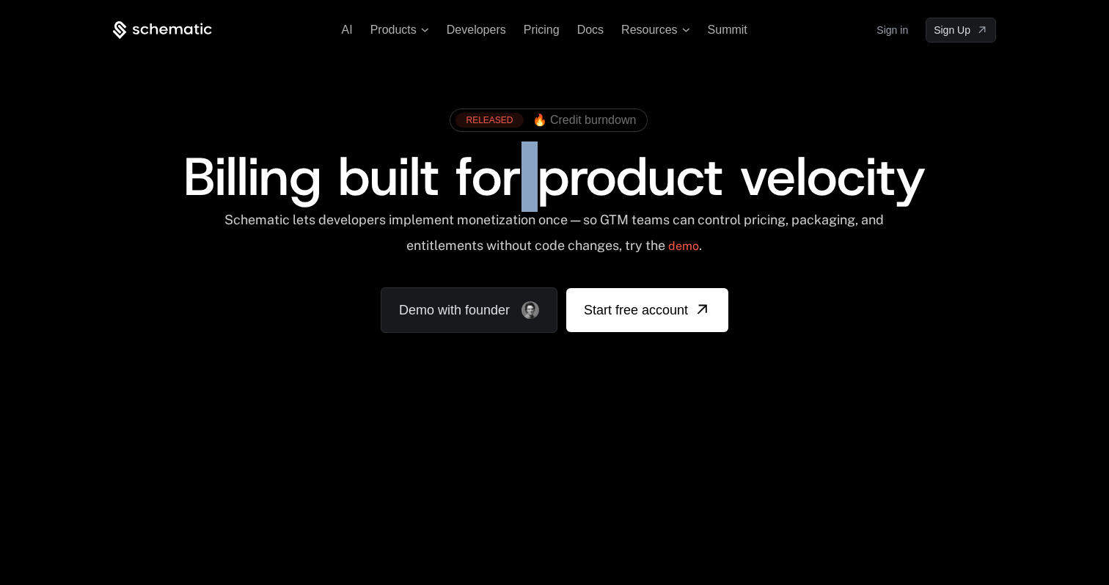
click at [514, 208] on span "Billing built for product velocity" at bounding box center [554, 177] width 742 height 70
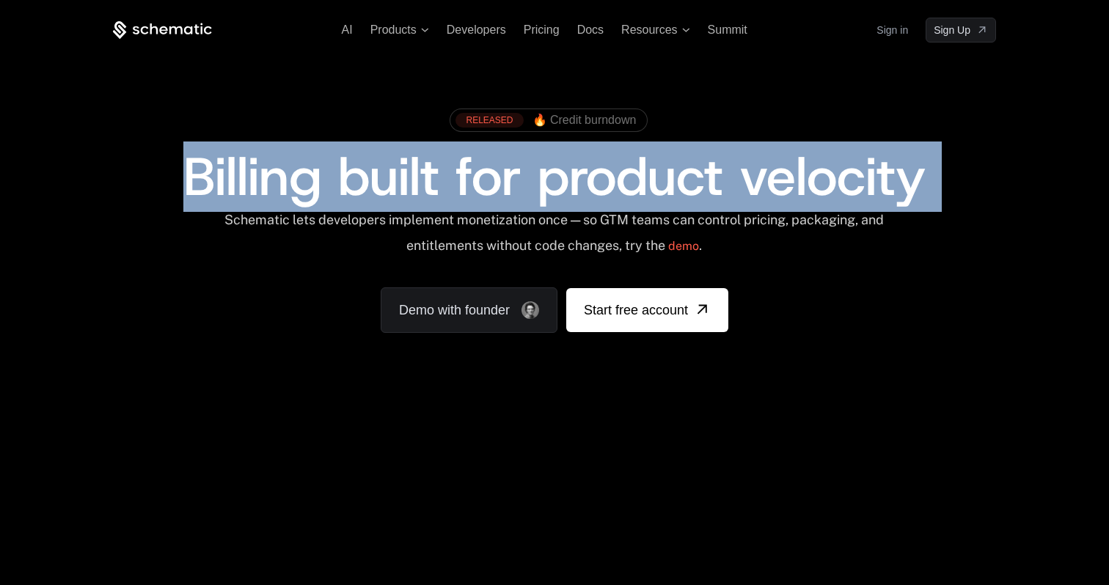
click at [514, 208] on span "Billing built for product velocity" at bounding box center [554, 177] width 742 height 70
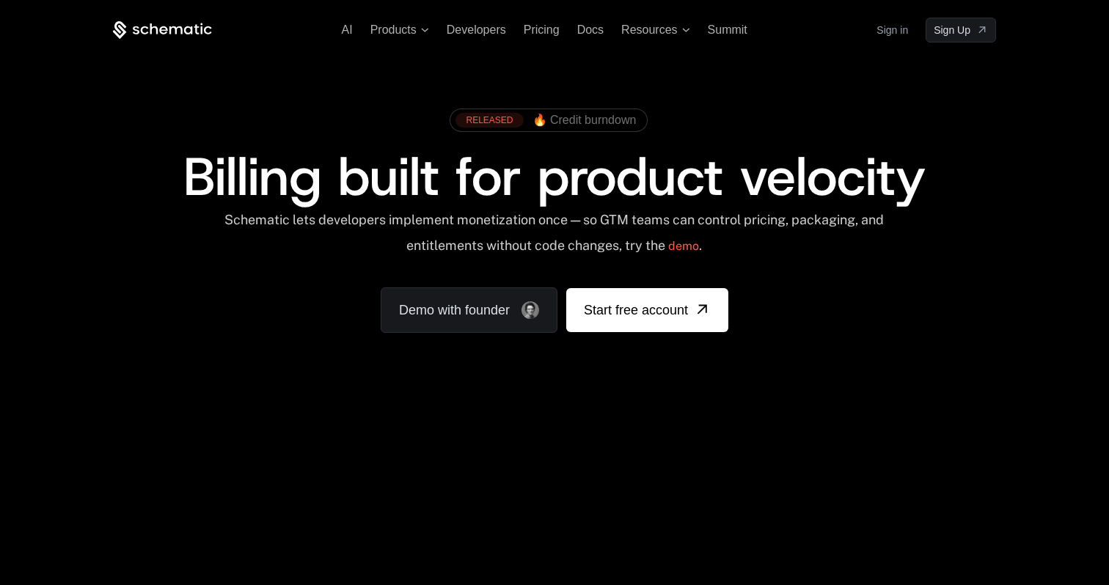
click at [512, 221] on div "Schematic lets developers implement monetization once — so GTM teams can contro…" at bounding box center [554, 238] width 662 height 52
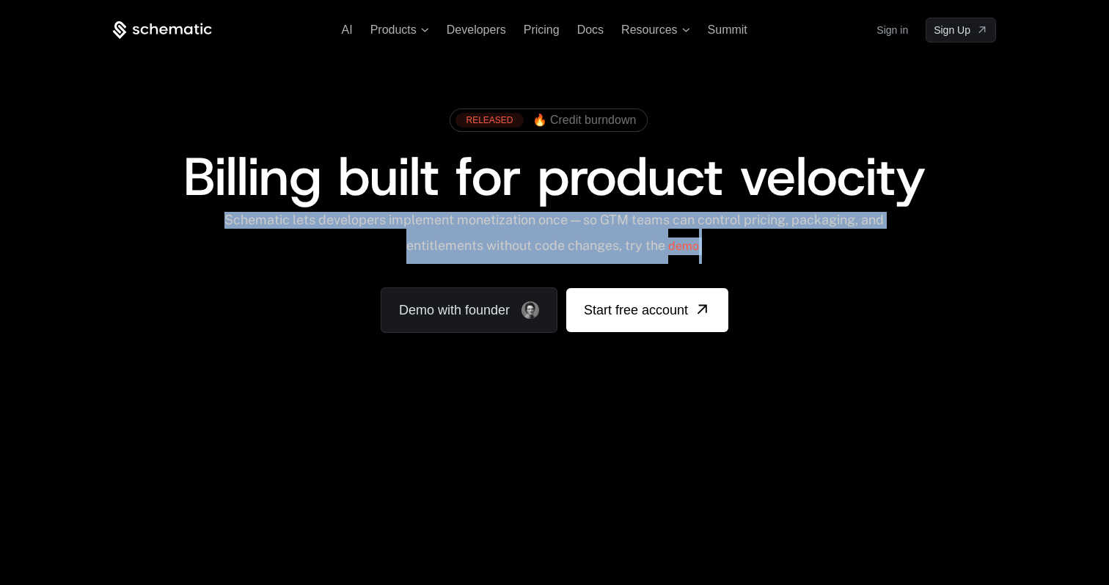
click at [512, 221] on div "Schematic lets developers implement monetization once — so GTM teams can contro…" at bounding box center [554, 238] width 662 height 52
click at [512, 245] on div "Schematic lets developers implement monetization once — so GTM teams can contro…" at bounding box center [554, 238] width 662 height 52
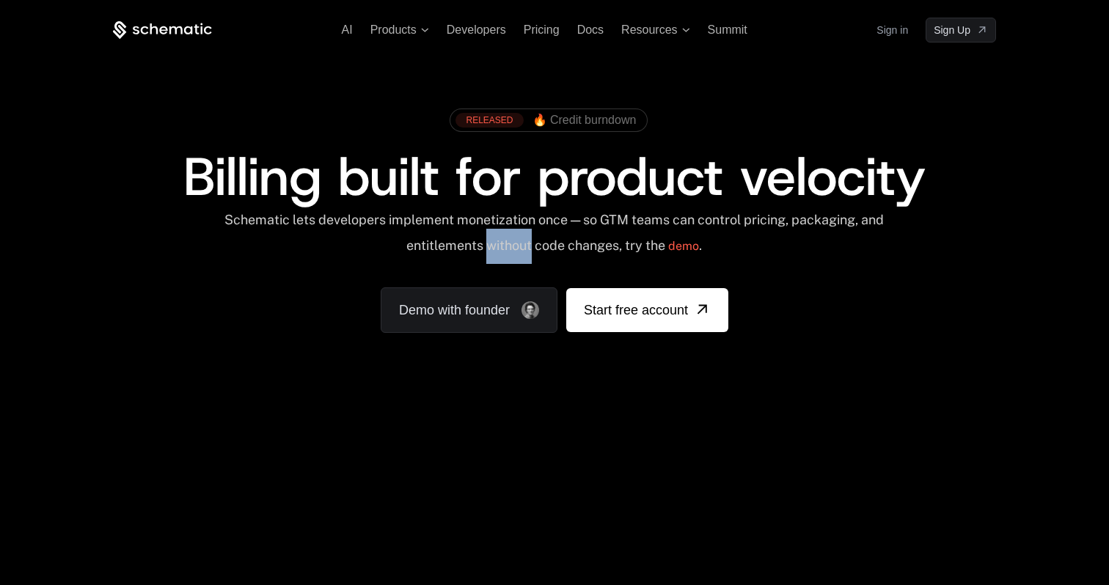
click at [512, 245] on div "Schematic lets developers implement monetization once — so GTM teams can contro…" at bounding box center [554, 238] width 662 height 52
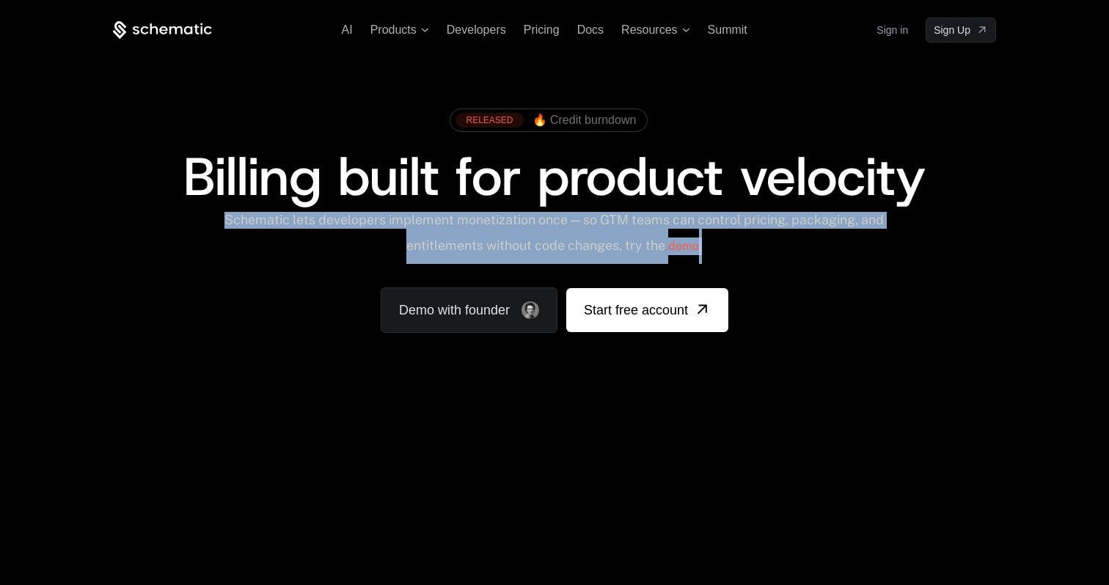
click at [512, 245] on div "Schematic lets developers implement monetization once — so GTM teams can contro…" at bounding box center [554, 238] width 662 height 52
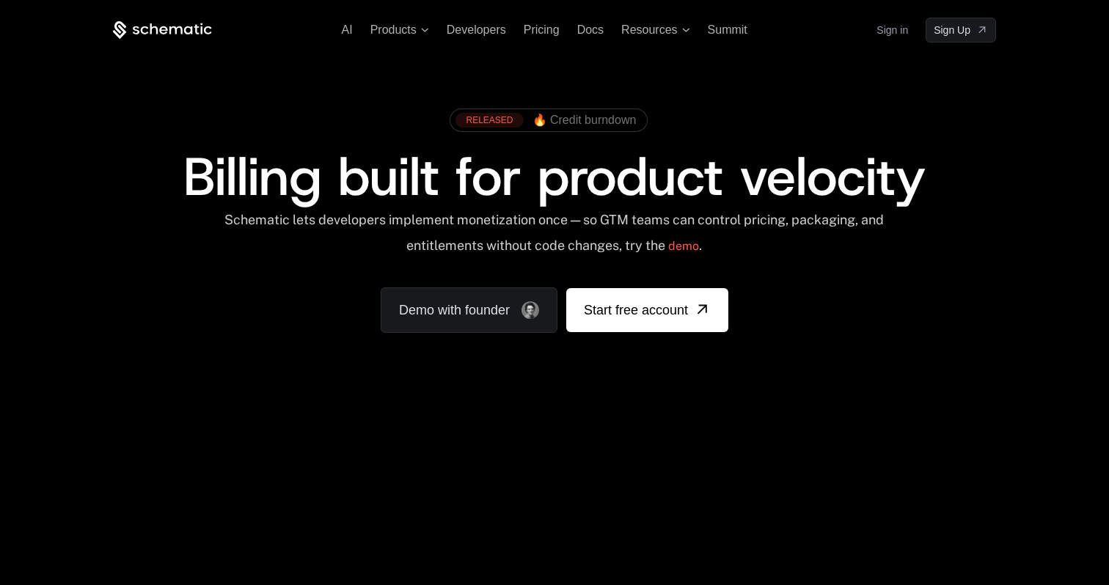
click at [521, 245] on div "Schematic lets developers implement monetization once — so GTM teams can contro…" at bounding box center [554, 238] width 662 height 52
click at [472, 202] on span "Billing built for product velocity" at bounding box center [554, 177] width 742 height 70
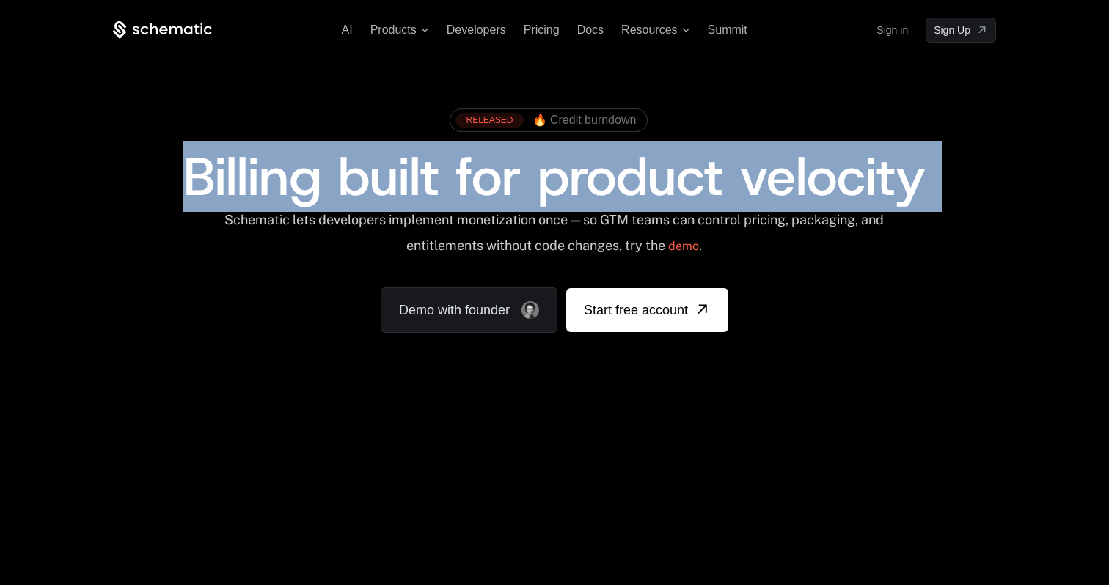
click at [472, 202] on span "Billing built for product velocity" at bounding box center [554, 177] width 742 height 70
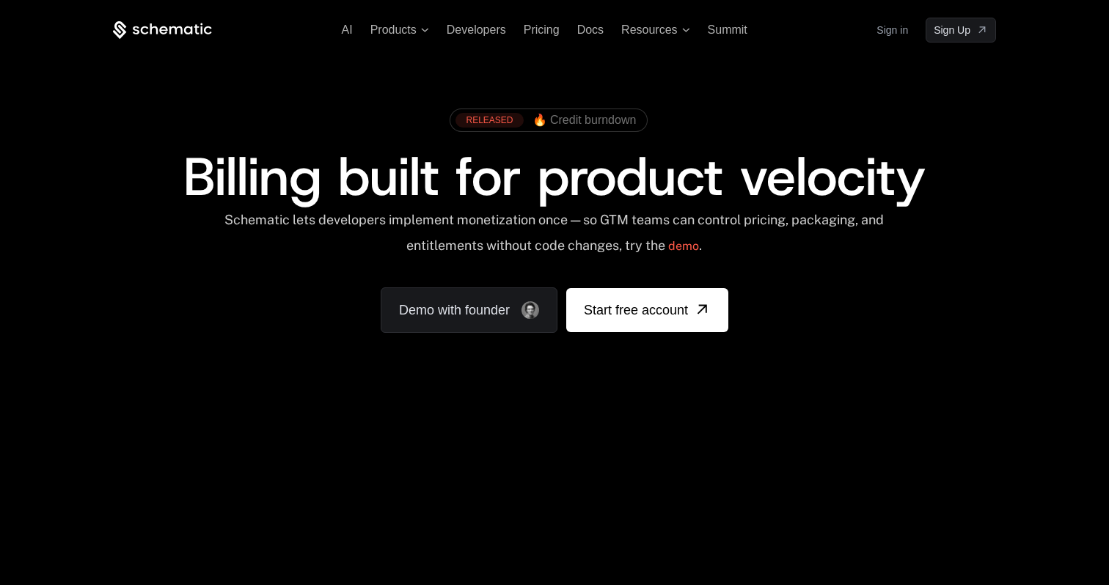
click at [483, 219] on div "Schematic lets developers implement monetization once — so GTM teams can contro…" at bounding box center [554, 238] width 662 height 52
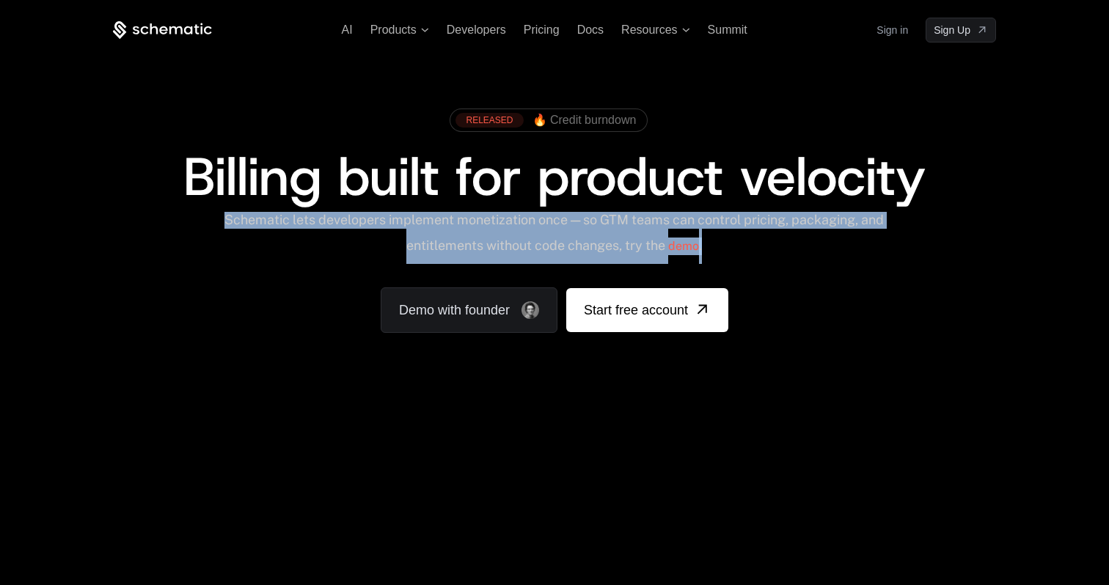
click at [483, 219] on div "Schematic lets developers implement monetization once — so GTM teams can contro…" at bounding box center [554, 238] width 662 height 52
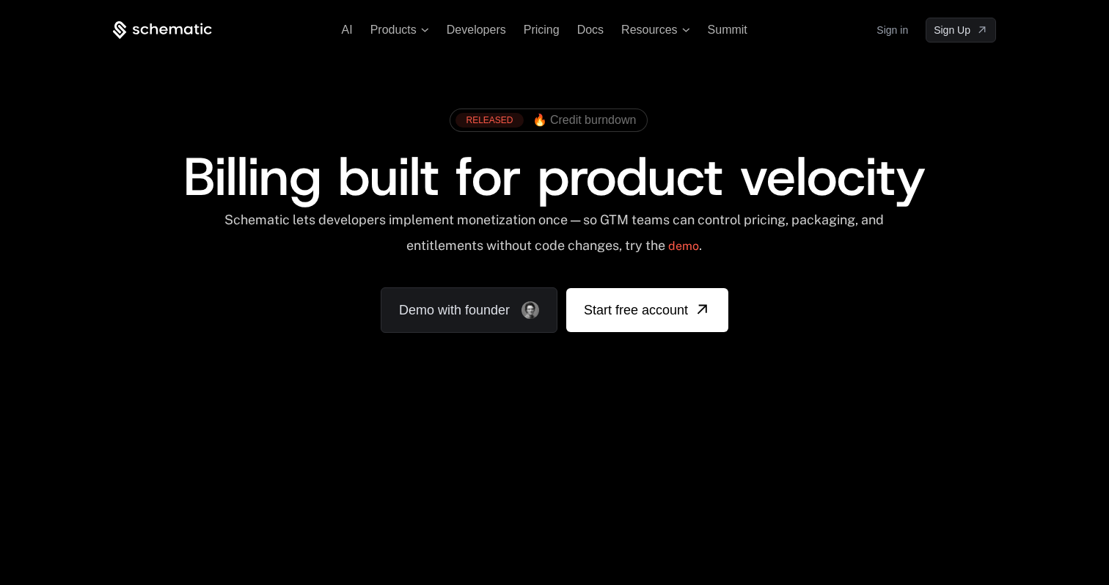
click at [473, 191] on span "Billing built for product velocity" at bounding box center [554, 177] width 742 height 70
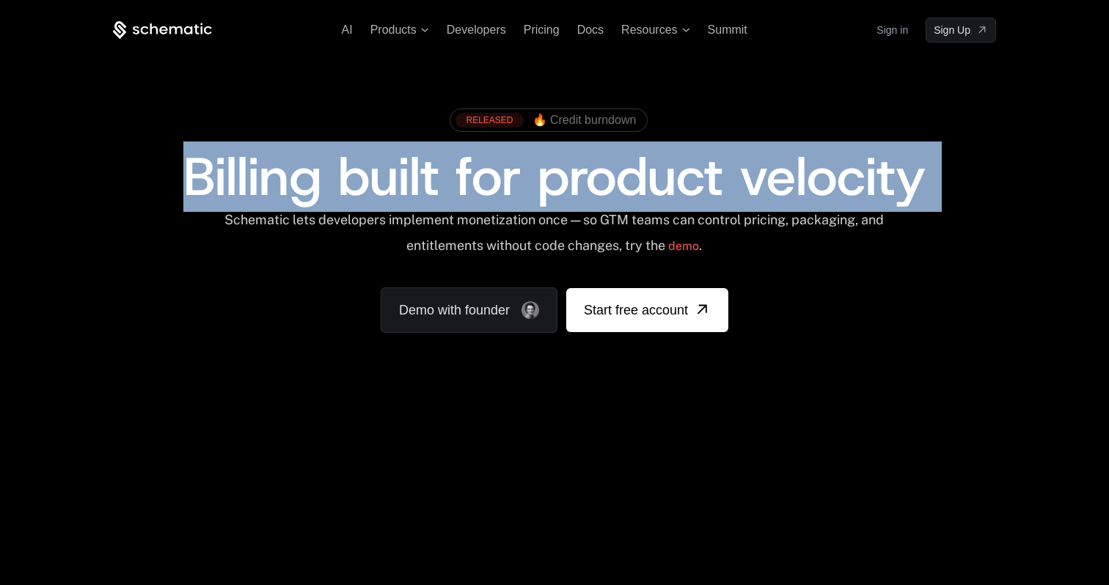
click at [473, 191] on span "Billing built for product velocity" at bounding box center [554, 177] width 742 height 70
click at [477, 206] on span "Billing built for product velocity" at bounding box center [554, 177] width 742 height 70
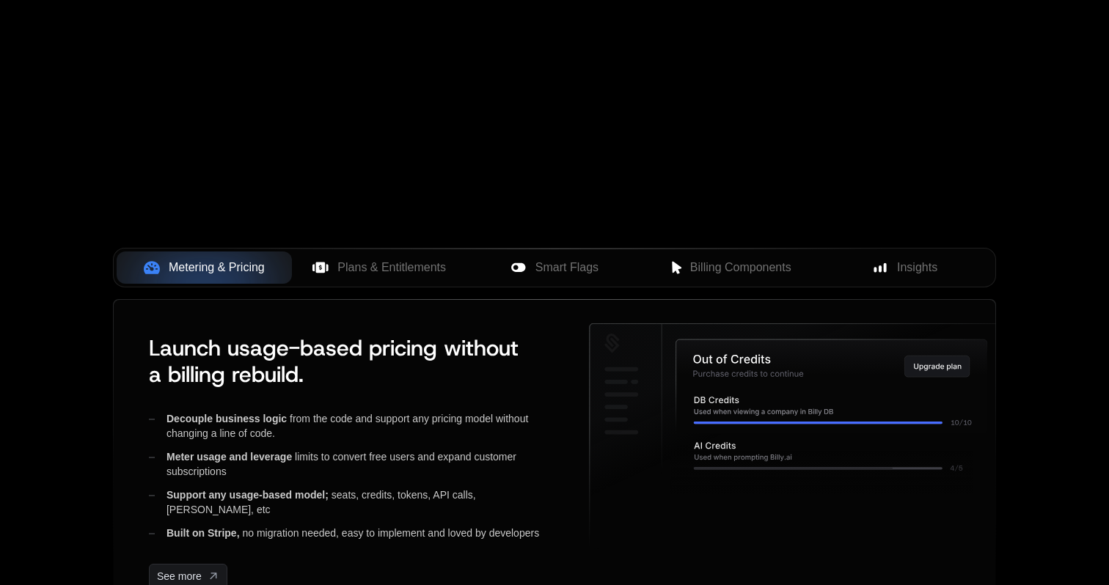
scroll to position [474, 0]
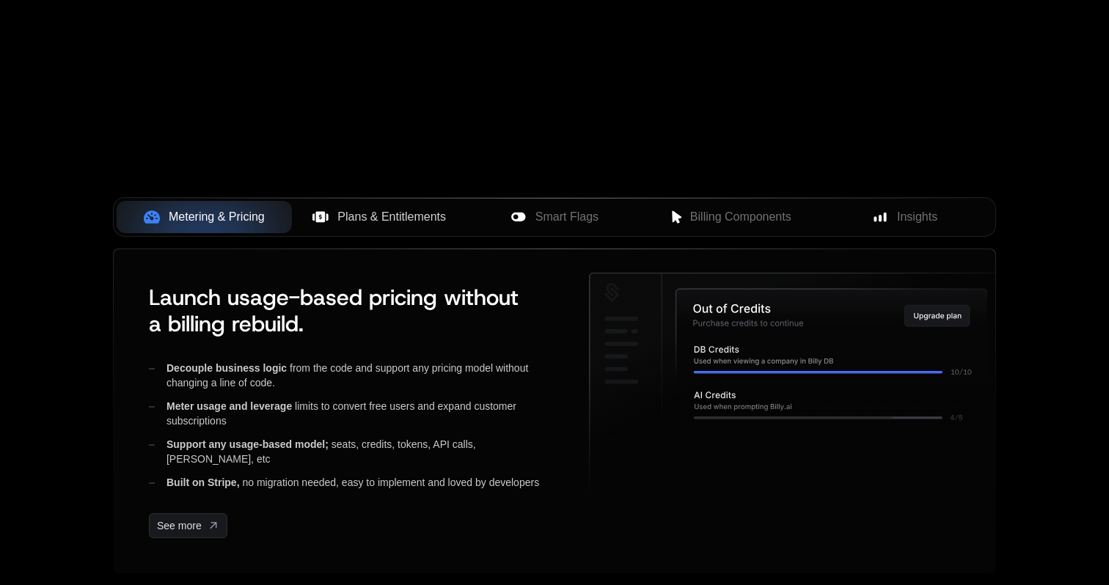
click at [417, 212] on span "Plans & Entitlements" at bounding box center [391, 217] width 109 height 18
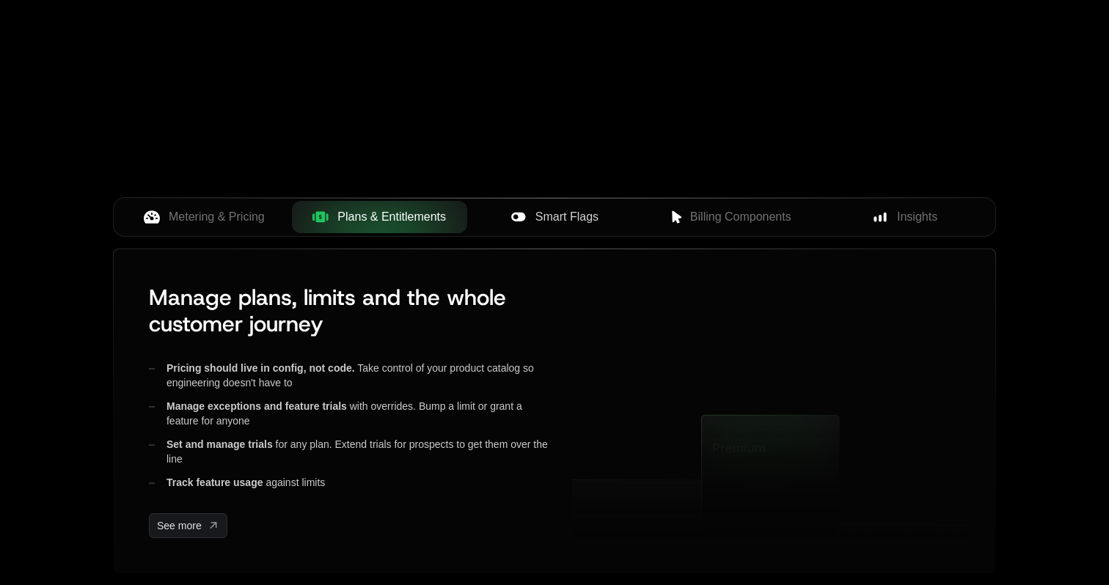
click at [540, 229] on button "Smart Flags" at bounding box center [554, 217] width 175 height 32
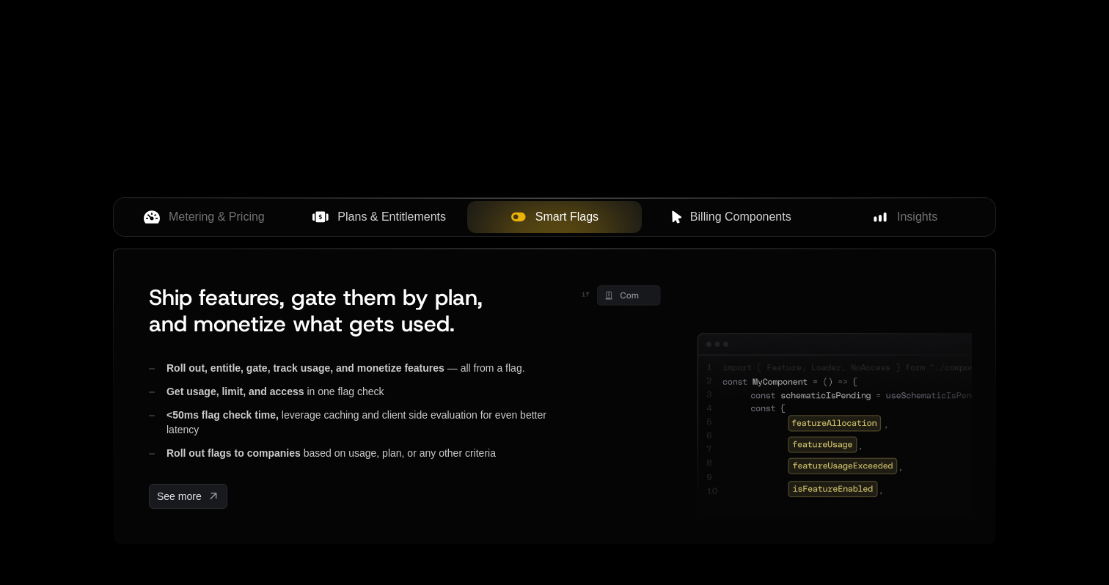
click at [711, 227] on button "Billing Components" at bounding box center [729, 217] width 175 height 32
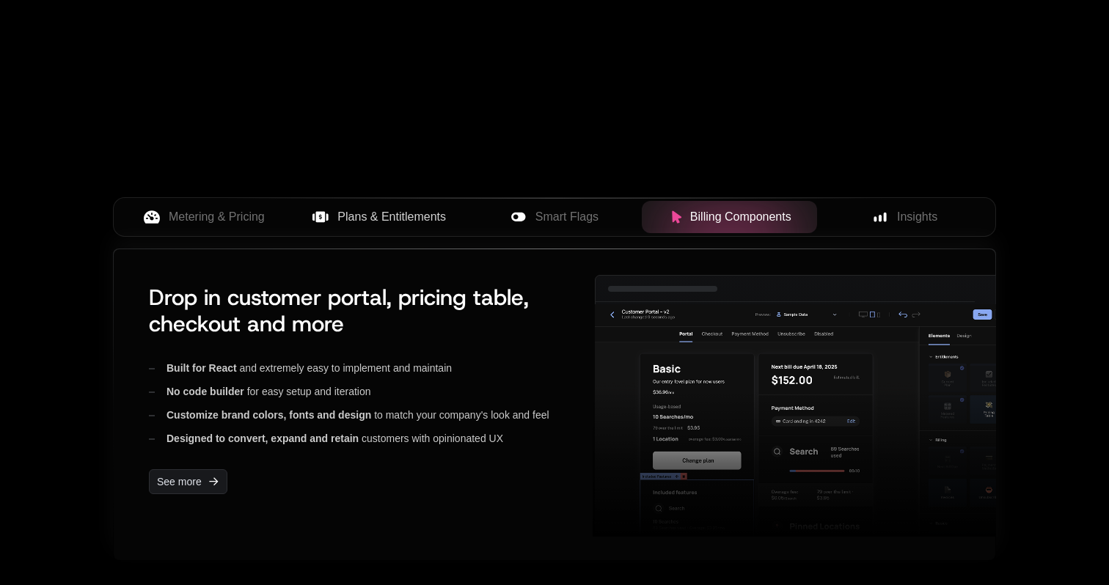
click at [911, 260] on div "Drop in customer portal, pricing table, checkout and more Built for React and e…" at bounding box center [554, 404] width 881 height 311
click at [911, 198] on div at bounding box center [554, 198] width 881 height 1
click at [911, 206] on button "Insights" at bounding box center [904, 217] width 175 height 32
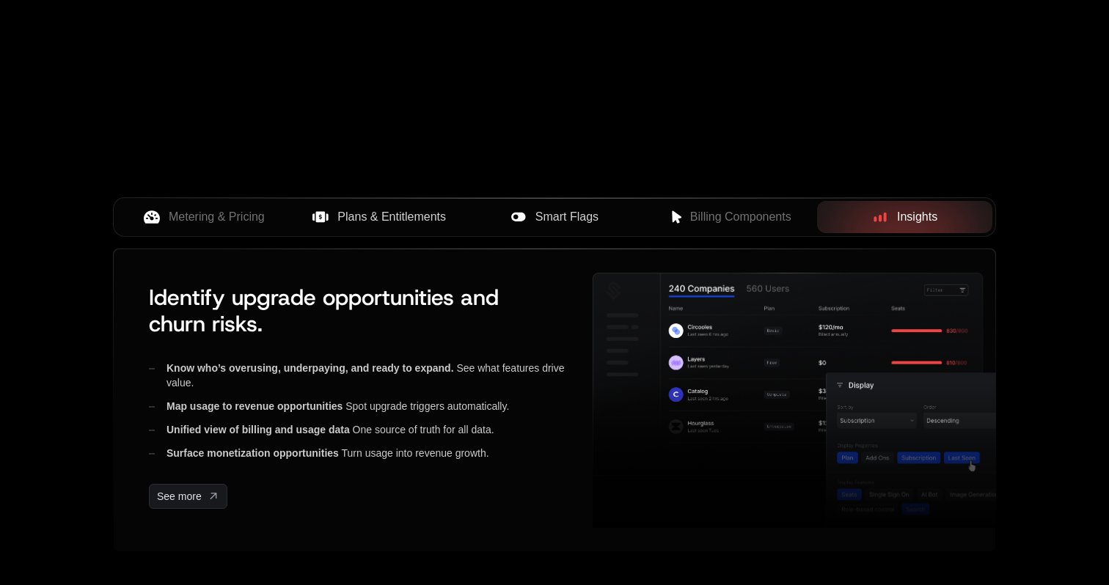
click at [542, 218] on span "Smart Flags" at bounding box center [566, 217] width 63 height 18
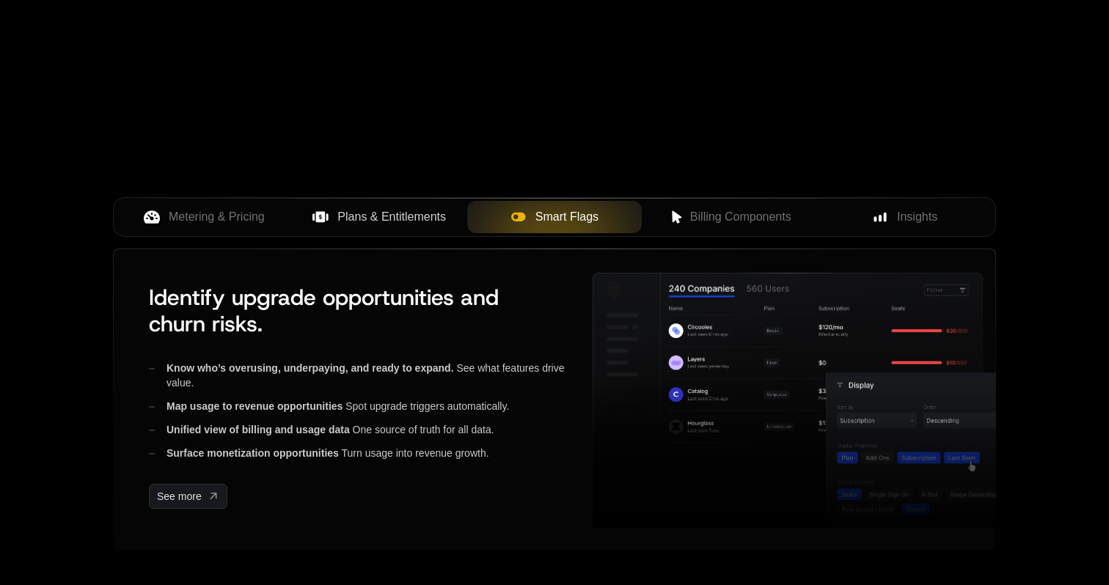
click at [429, 216] on span "Plans & Entitlements" at bounding box center [391, 217] width 109 height 18
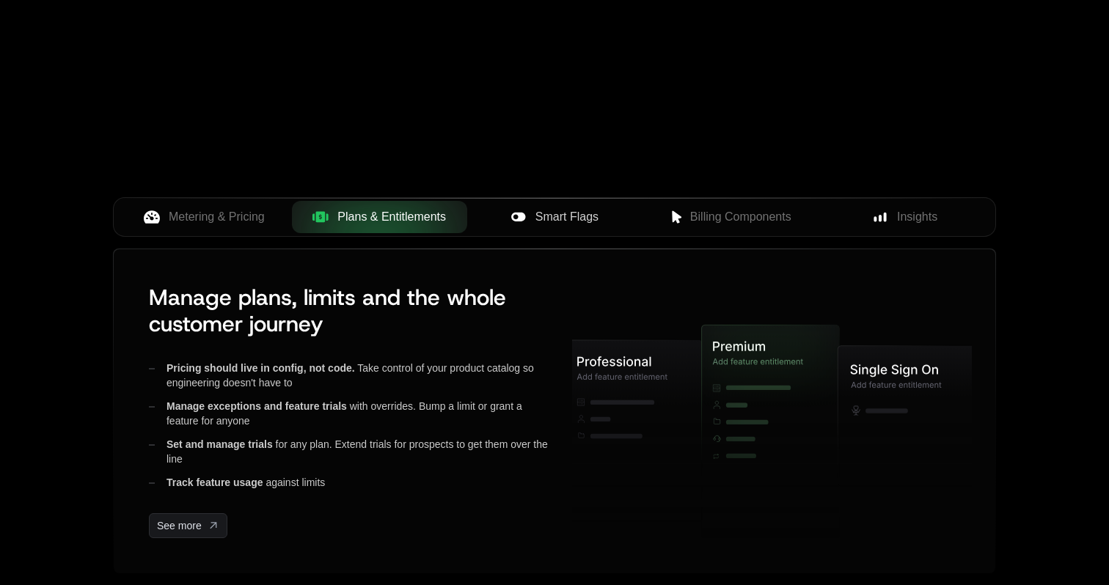
click at [505, 207] on button "Smart Flags" at bounding box center [554, 217] width 175 height 32
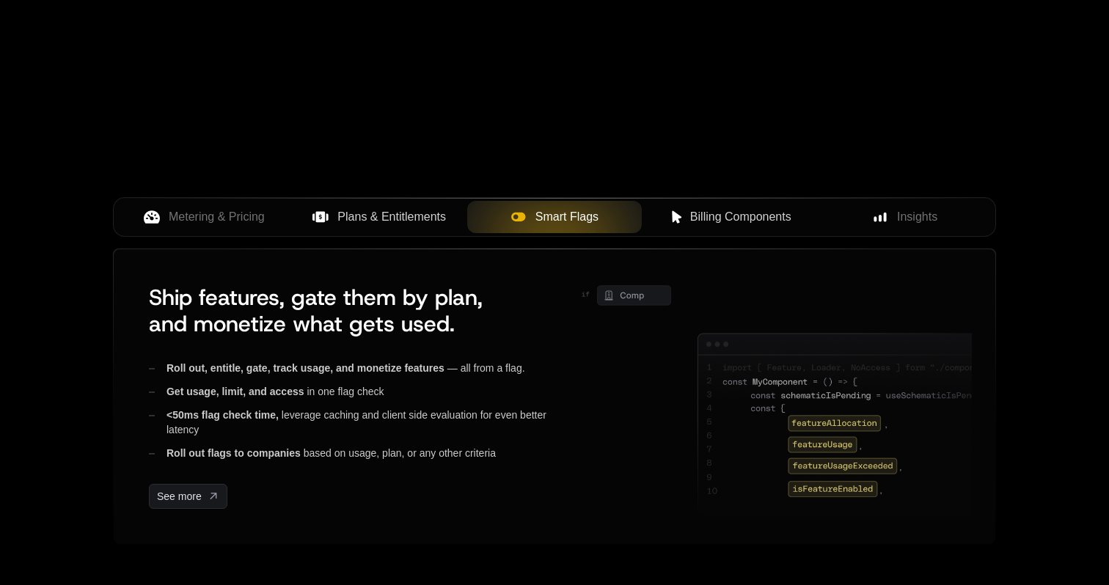
click at [727, 223] on span "Billing Components" at bounding box center [740, 217] width 101 height 18
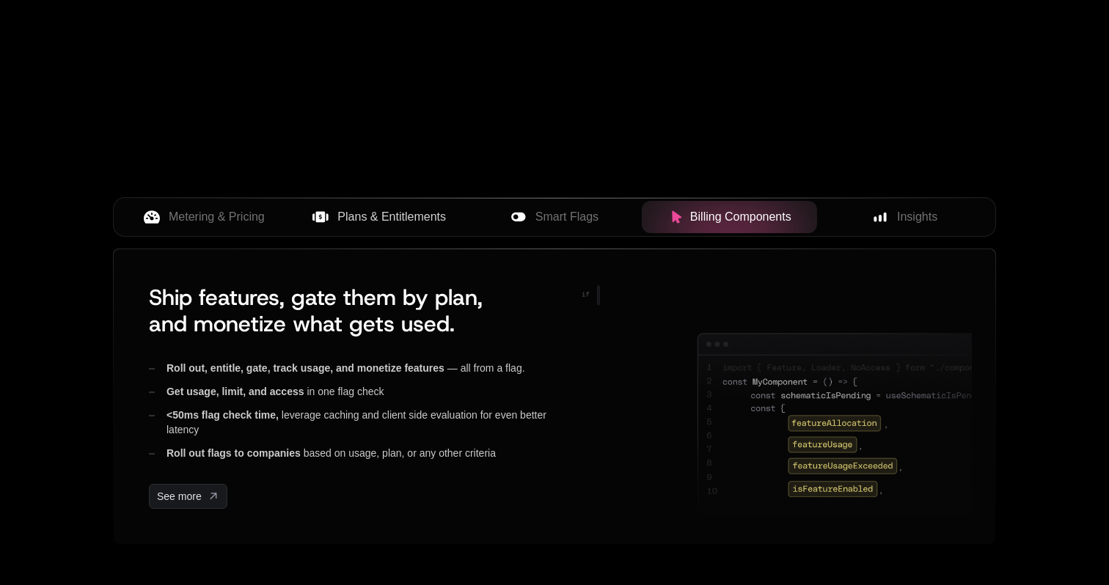
click at [429, 219] on span "Plans & Entitlements" at bounding box center [391, 217] width 109 height 18
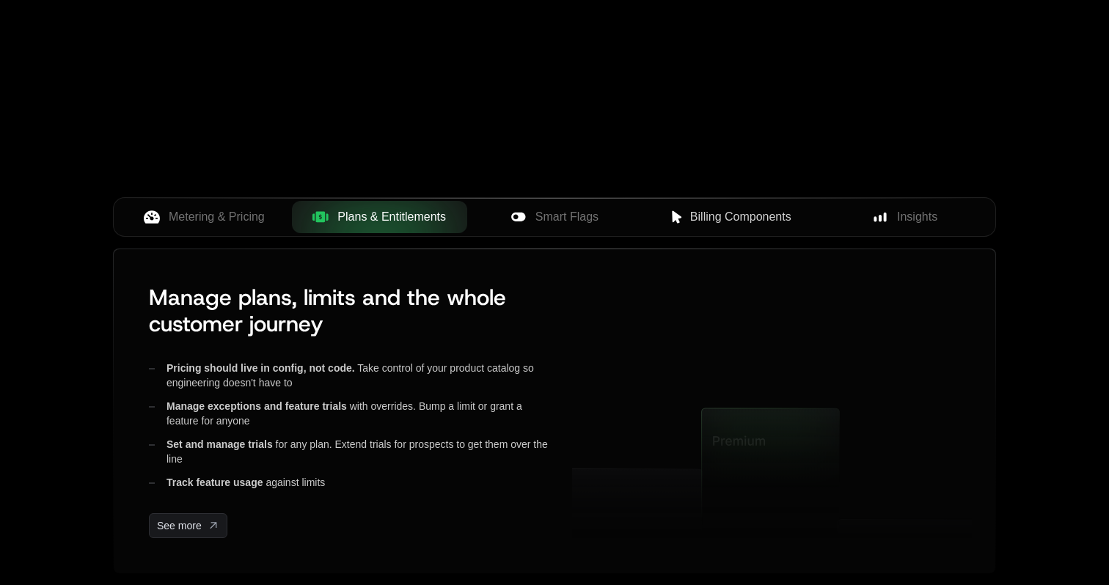
click at [694, 207] on button "Billing Components" at bounding box center [729, 217] width 175 height 32
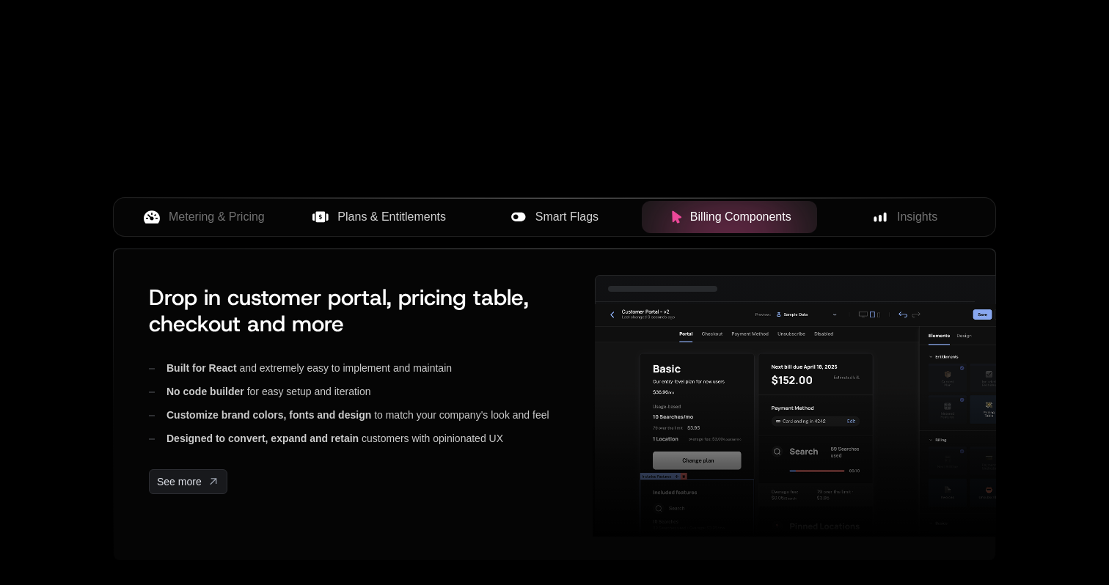
click at [540, 206] on button "Smart Flags" at bounding box center [554, 217] width 175 height 32
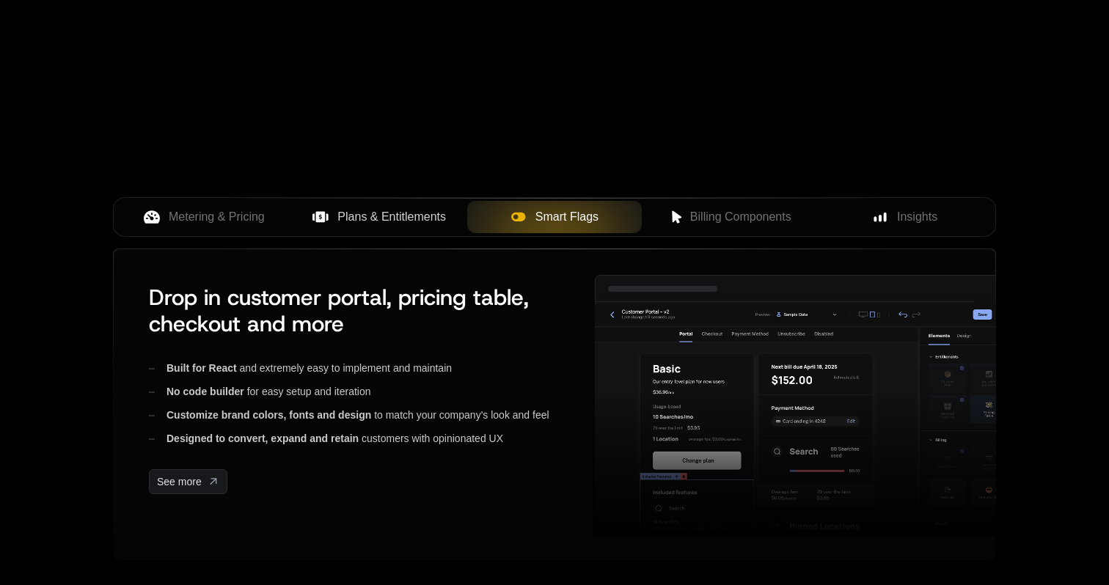
click at [389, 208] on span "Plans & Entitlements" at bounding box center [391, 217] width 109 height 18
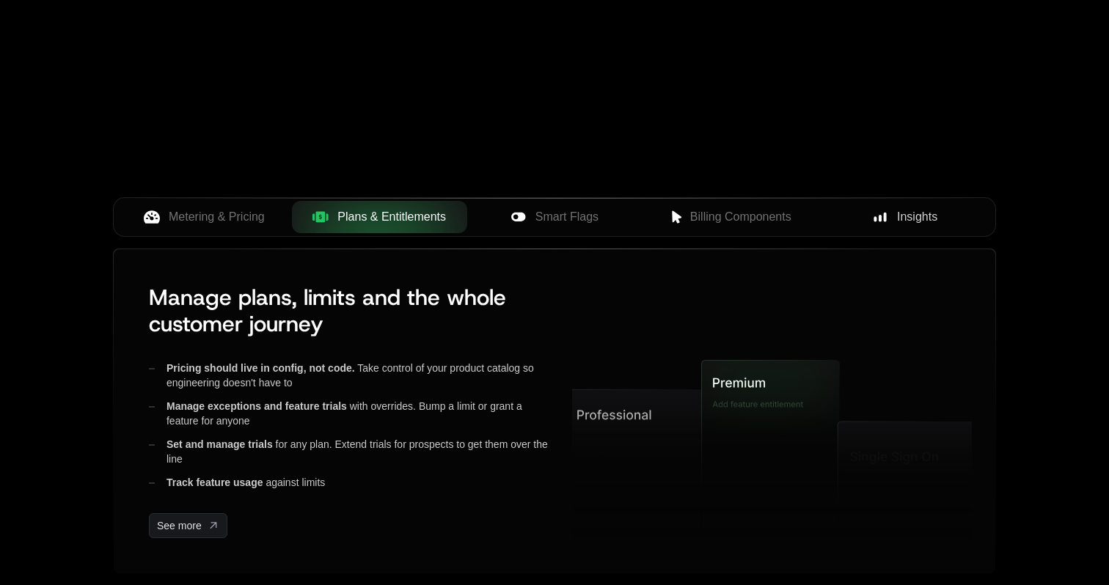
click at [930, 202] on button "Insights" at bounding box center [904, 217] width 175 height 32
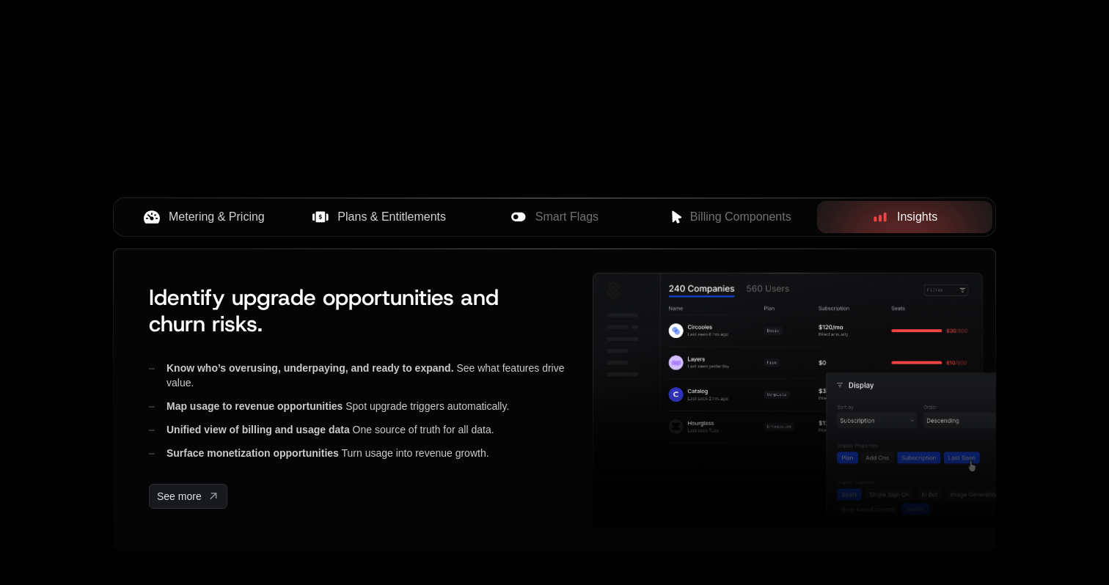
click at [213, 218] on span "Metering & Pricing" at bounding box center [217, 217] width 96 height 18
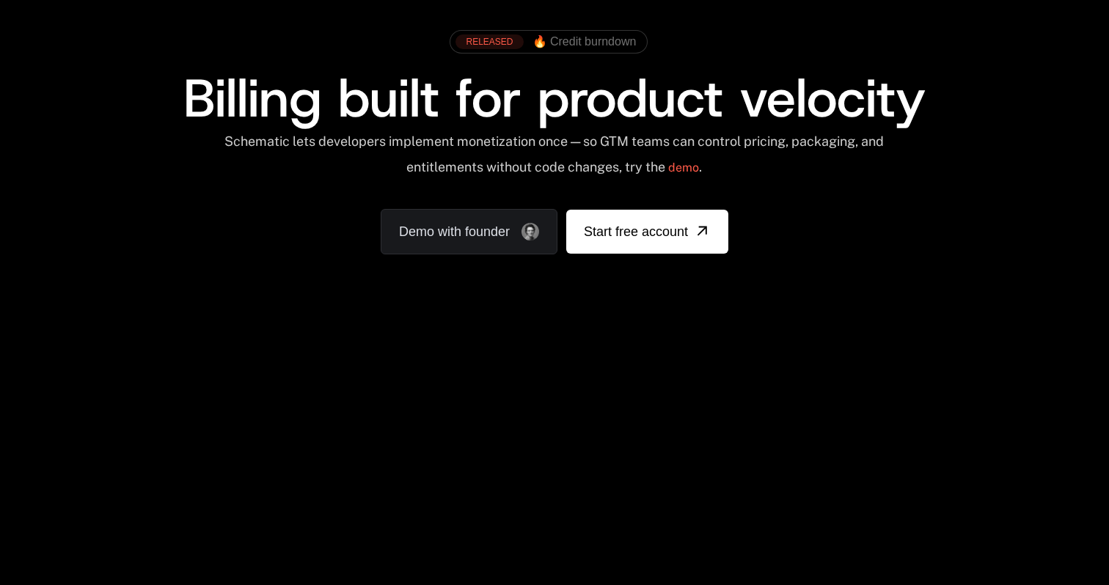
scroll to position [0, 0]
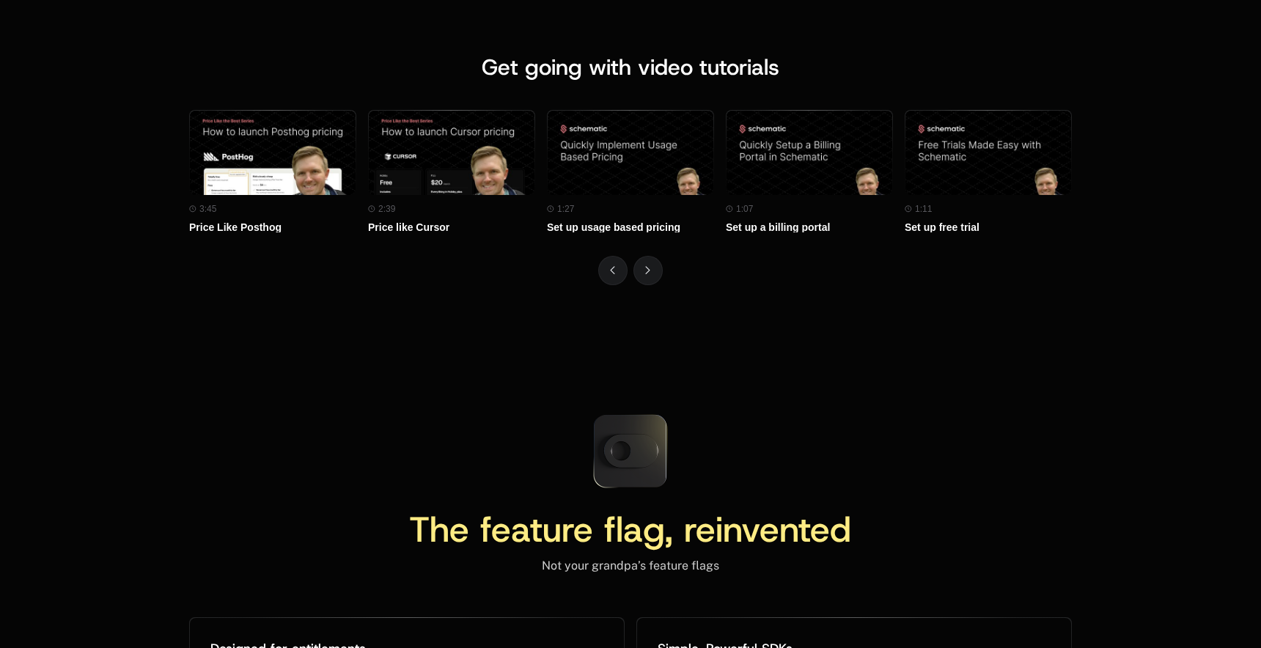
scroll to position [6525, 0]
